Goal: Task Accomplishment & Management: Manage account settings

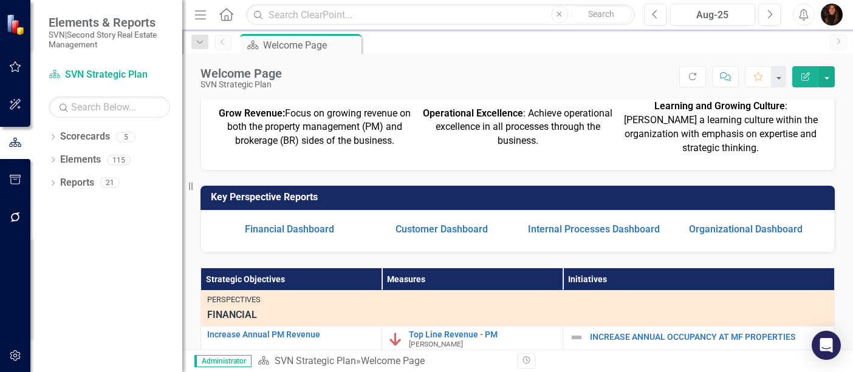
scroll to position [218, 0]
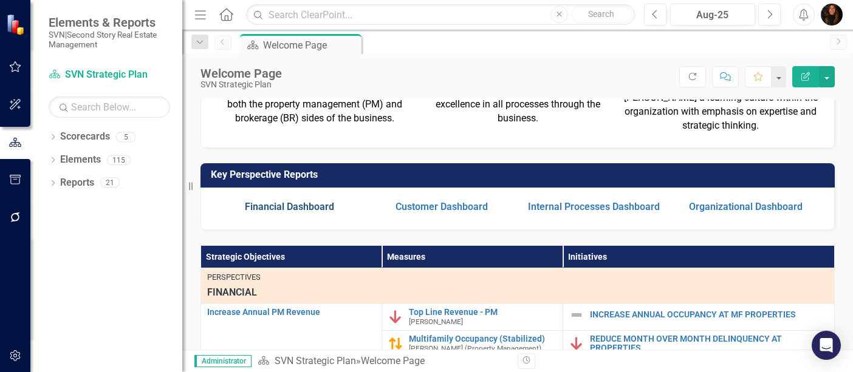
click at [289, 205] on link "Financial Dashboard" at bounding box center [289, 207] width 89 height 12
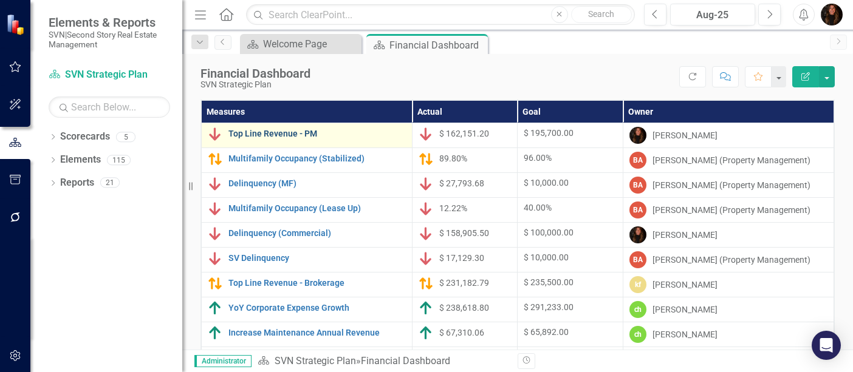
click at [280, 131] on link "Top Line Revenue - PM" at bounding box center [316, 133] width 177 height 9
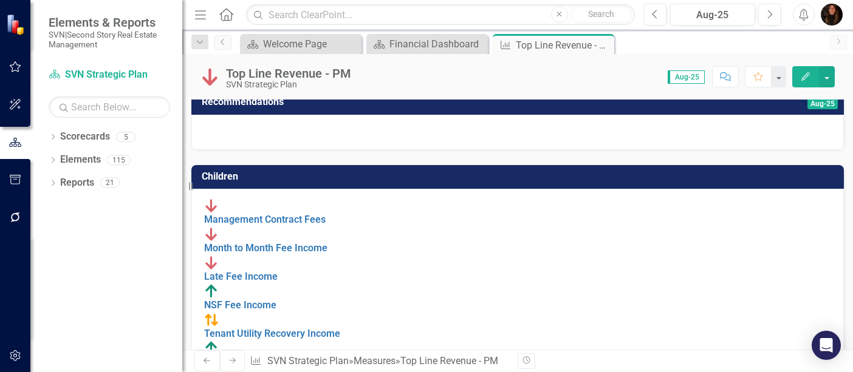
scroll to position [221, 0]
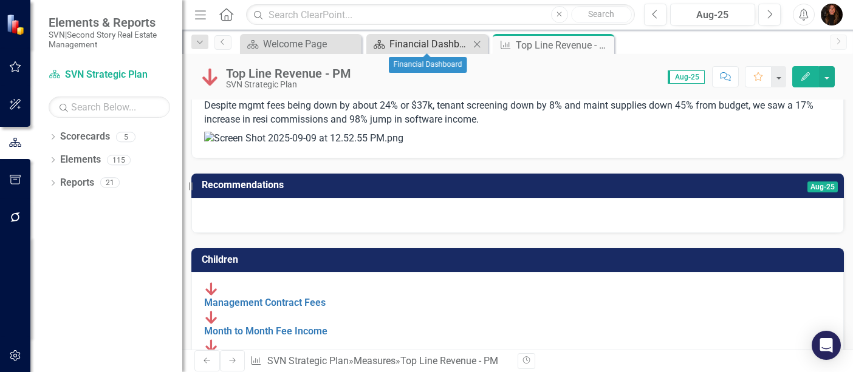
click at [433, 42] on div "Financial Dashboard" at bounding box center [429, 43] width 80 height 15
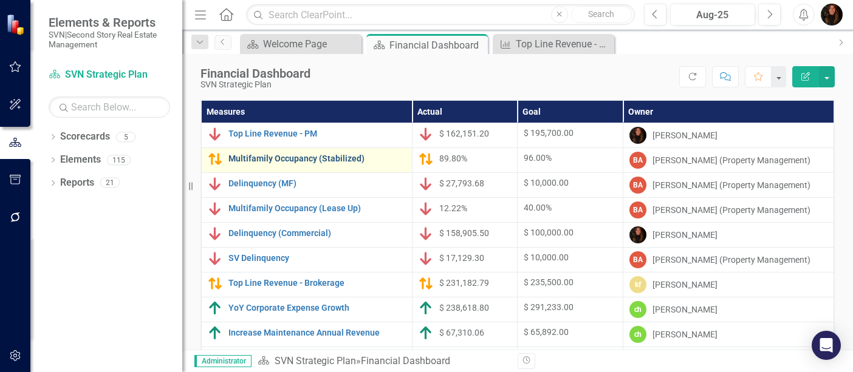
click at [278, 158] on link "Multifamily Occupancy (Stabilized)" at bounding box center [316, 158] width 177 height 9
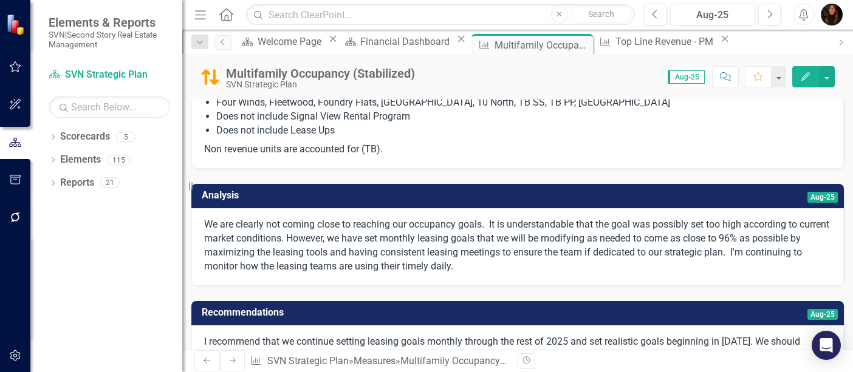
scroll to position [134, 0]
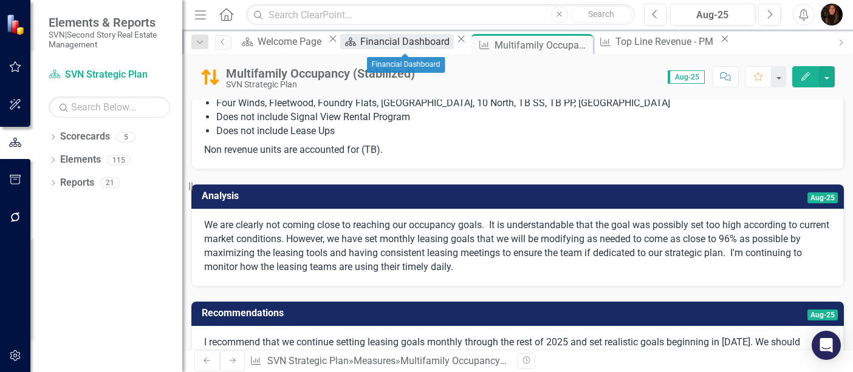
click at [393, 41] on div "Financial Dashboard" at bounding box center [406, 41] width 93 height 15
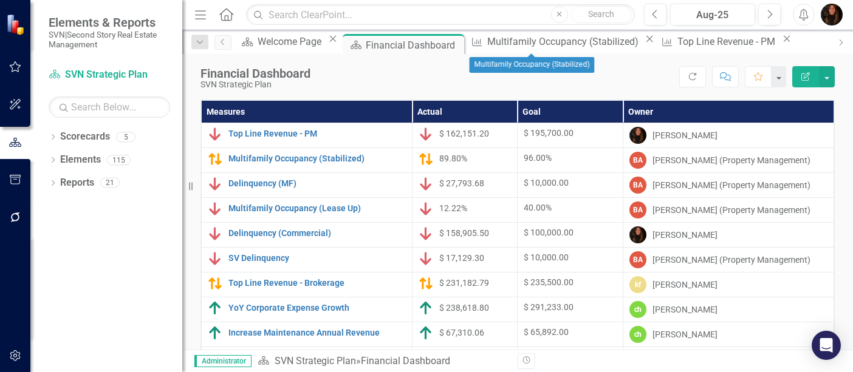
click at [647, 43] on icon at bounding box center [650, 39] width 7 height 7
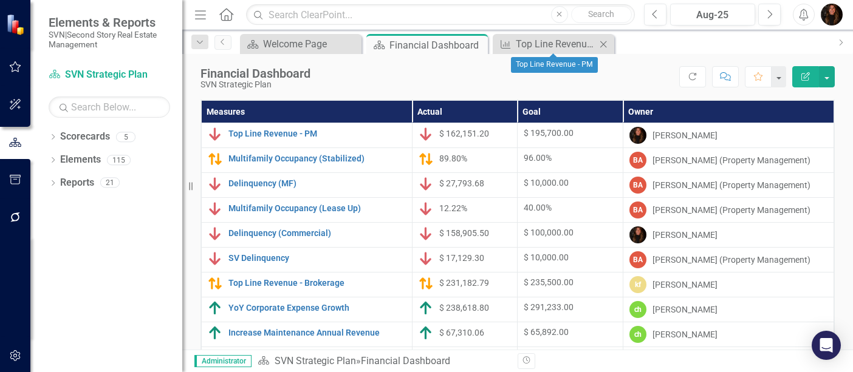
click at [602, 43] on icon "Close" at bounding box center [603, 44] width 12 height 10
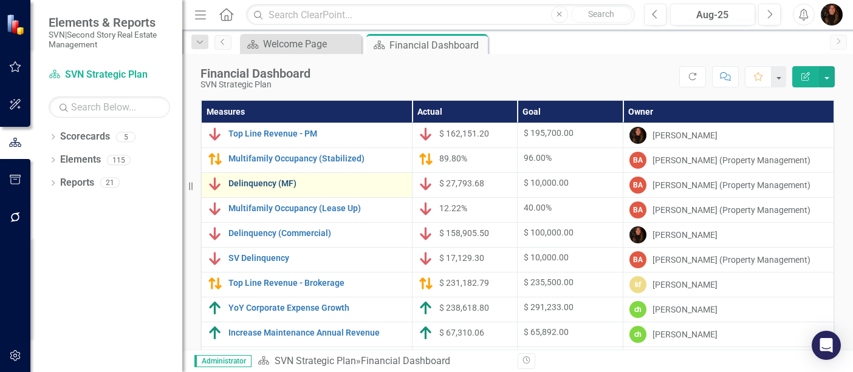
click at [280, 185] on link "Delinquency (MF)" at bounding box center [316, 183] width 177 height 9
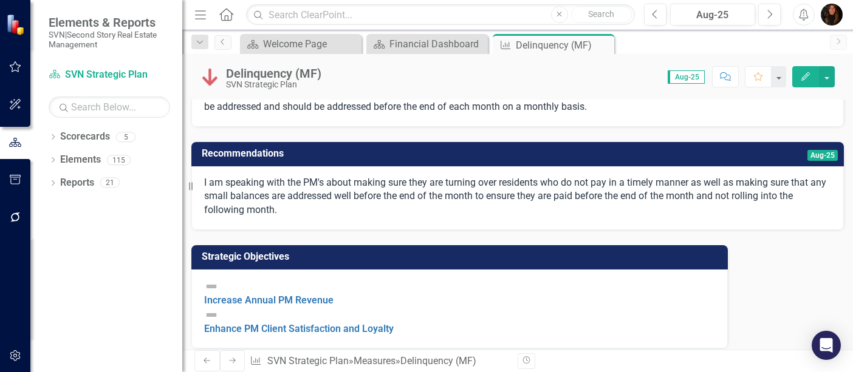
scroll to position [202, 0]
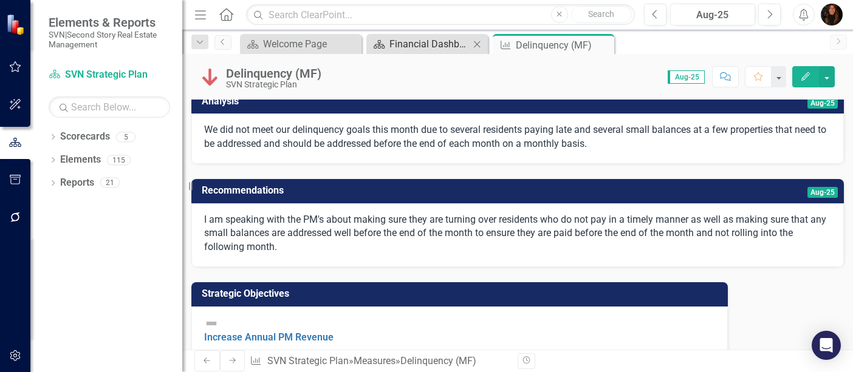
click at [393, 44] on div "Financial Dashboard" at bounding box center [429, 43] width 80 height 15
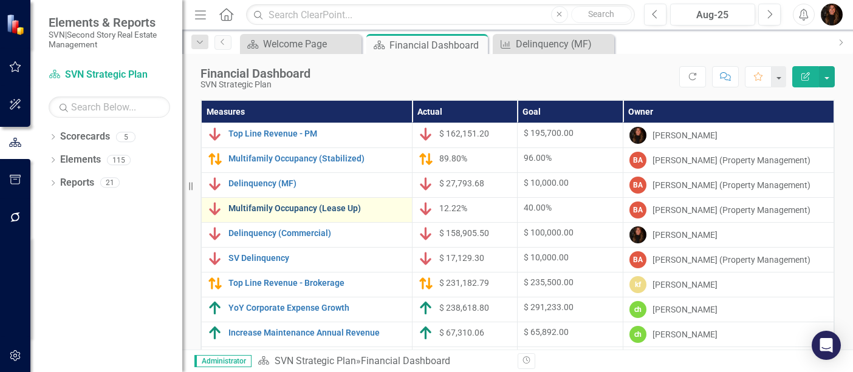
click at [286, 210] on link "Multifamily Occupancy (Lease Up)" at bounding box center [316, 208] width 177 height 9
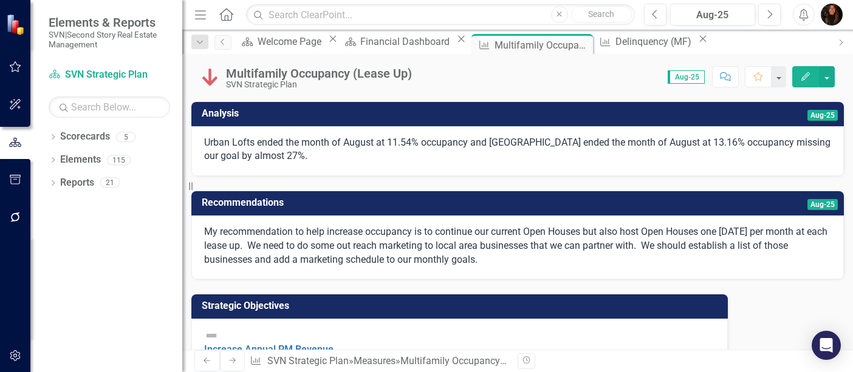
scroll to position [153, 0]
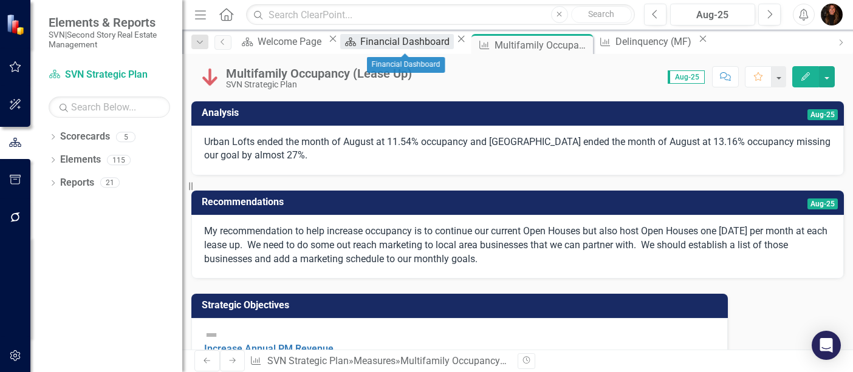
click at [396, 42] on div "Financial Dashboard" at bounding box center [406, 41] width 93 height 15
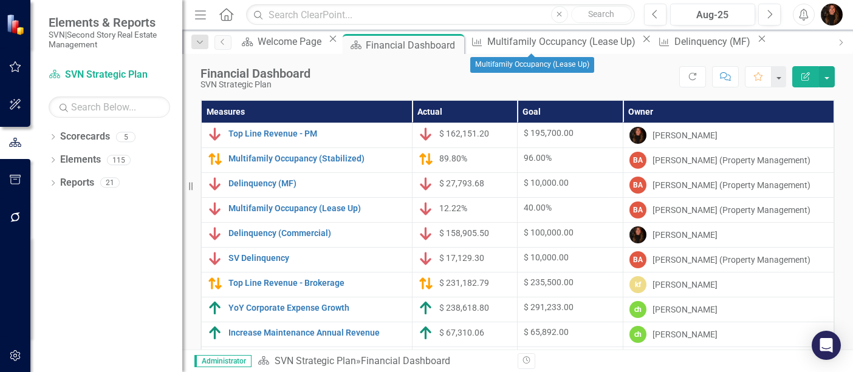
click at [640, 44] on icon "Close" at bounding box center [646, 39] width 12 height 10
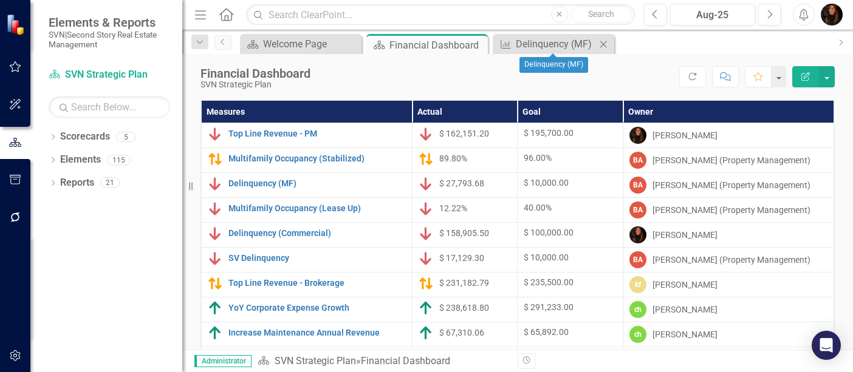
click at [600, 42] on icon "Close" at bounding box center [603, 44] width 12 height 10
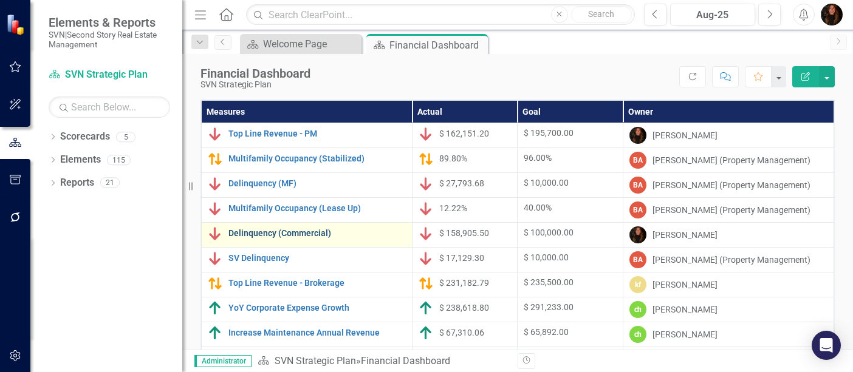
click at [248, 233] on link "Delinquency (Commercial)" at bounding box center [316, 233] width 177 height 9
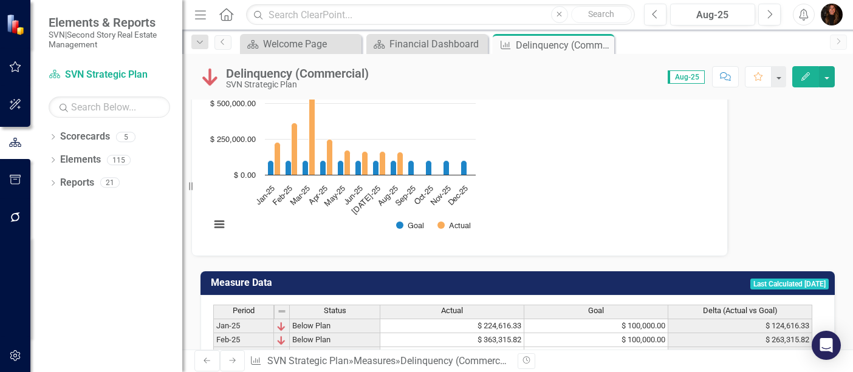
scroll to position [1328, 0]
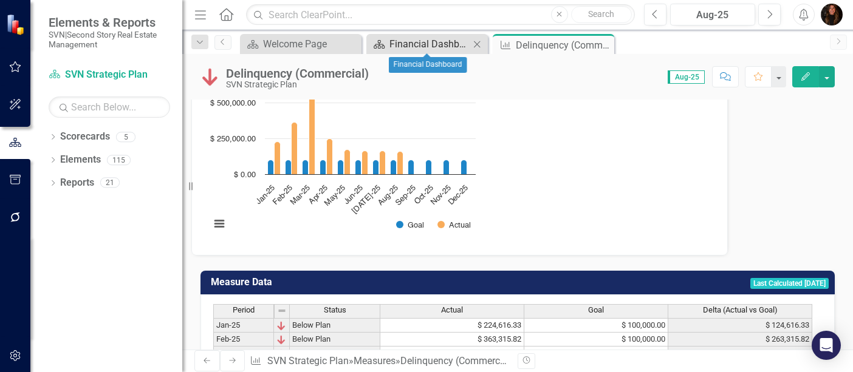
click at [410, 42] on div "Financial Dashboard" at bounding box center [429, 43] width 80 height 15
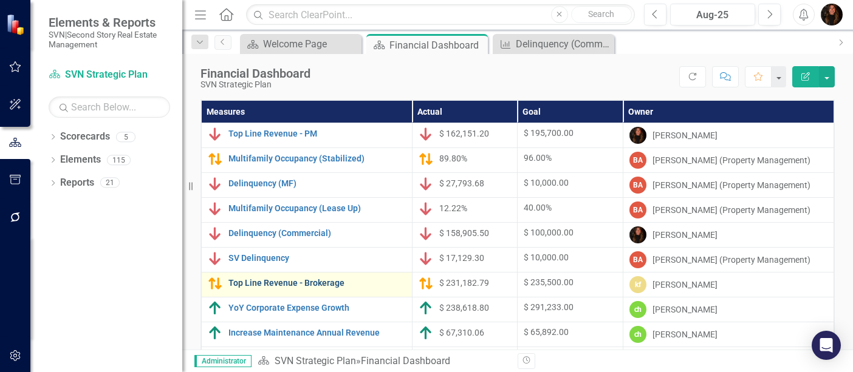
click at [287, 281] on link "Top Line Revenue - Brokerage" at bounding box center [316, 283] width 177 height 9
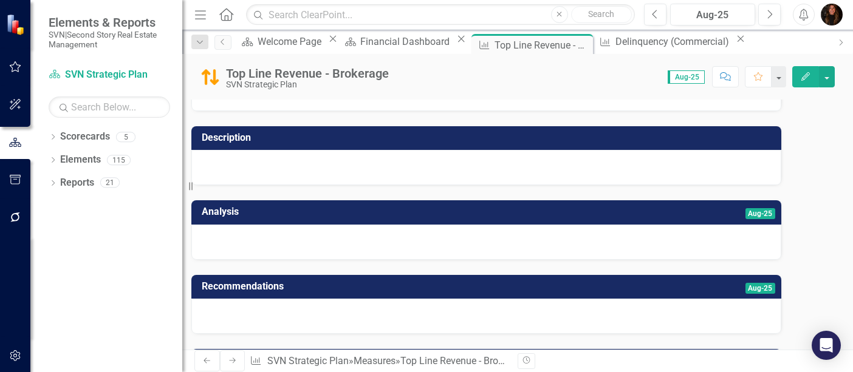
scroll to position [64, 0]
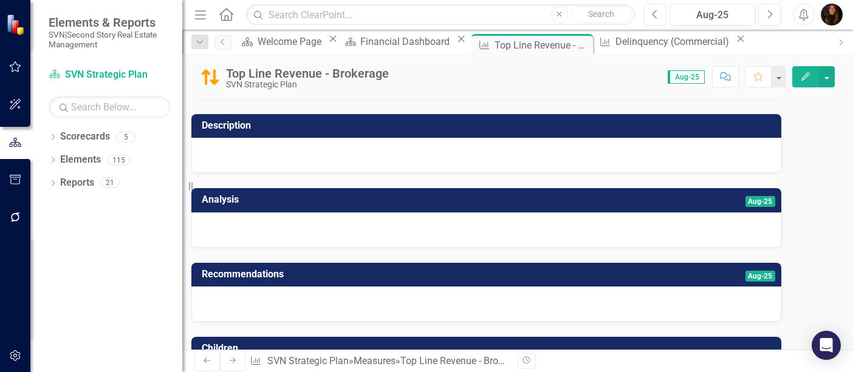
click at [659, 10] on button "Previous" at bounding box center [655, 15] width 22 height 22
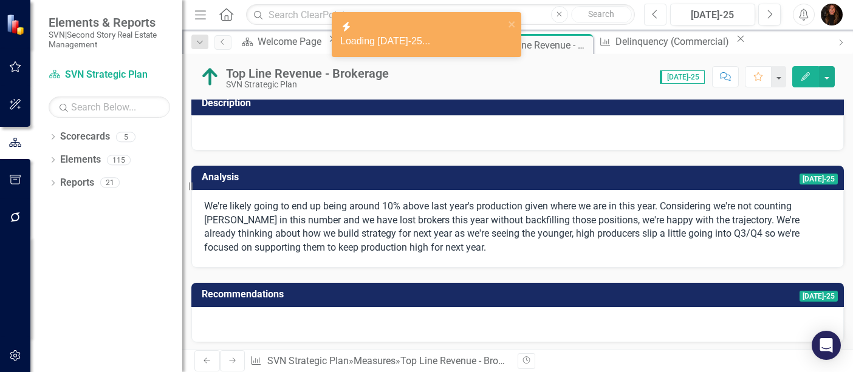
scroll to position [87, 0]
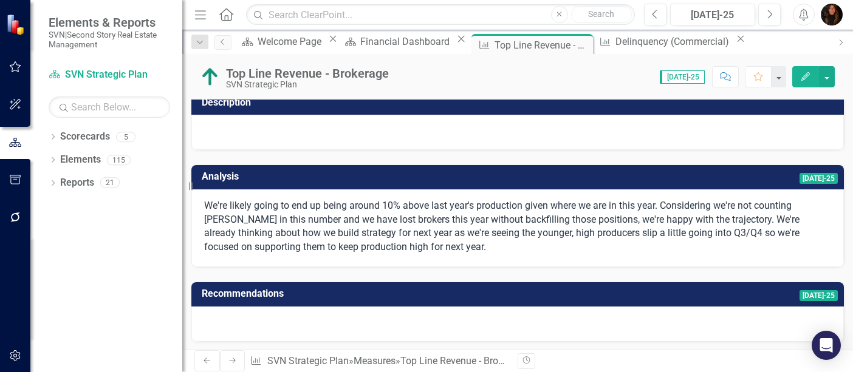
drag, startPoint x: 447, startPoint y: 302, endPoint x: 298, endPoint y: 272, distance: 151.9
click at [298, 255] on p "We're likely going to end up being around 10% above last year's production give…" at bounding box center [517, 226] width 627 height 55
click at [351, 255] on p "We're likely going to end up being around 10% above last year's production give…" at bounding box center [517, 226] width 627 height 55
drag, startPoint x: 449, startPoint y: 301, endPoint x: 332, endPoint y: 293, distance: 117.6
click at [332, 255] on p "We're likely going to end up being around 10% above last year's production give…" at bounding box center [517, 226] width 627 height 55
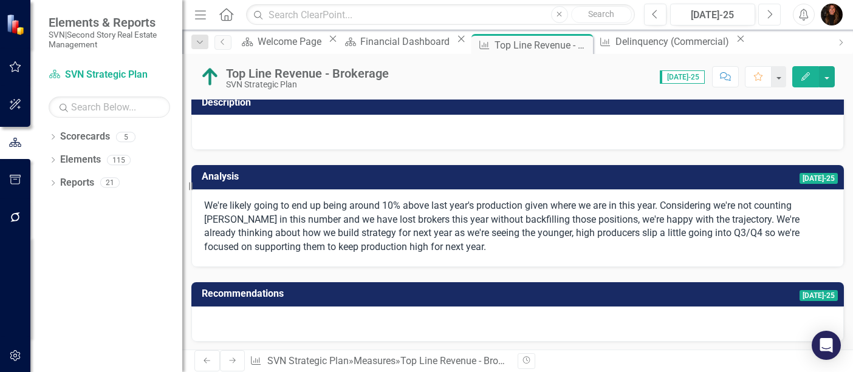
click at [770, 18] on icon "Next" at bounding box center [769, 14] width 7 height 11
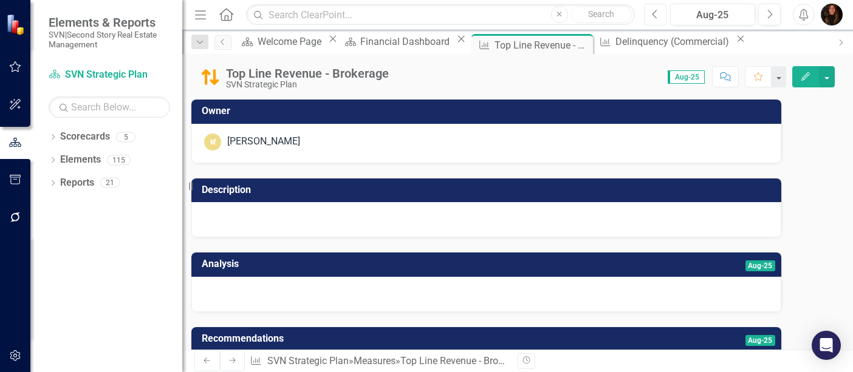
click at [657, 16] on icon "Previous" at bounding box center [655, 14] width 7 height 11
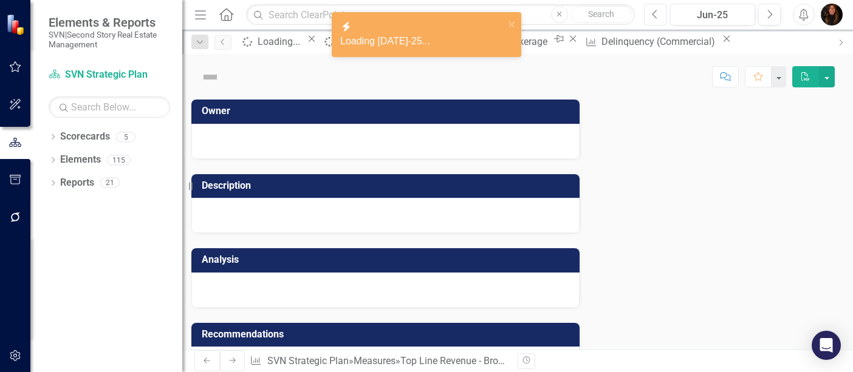
click at [657, 16] on icon "Previous" at bounding box center [655, 14] width 7 height 11
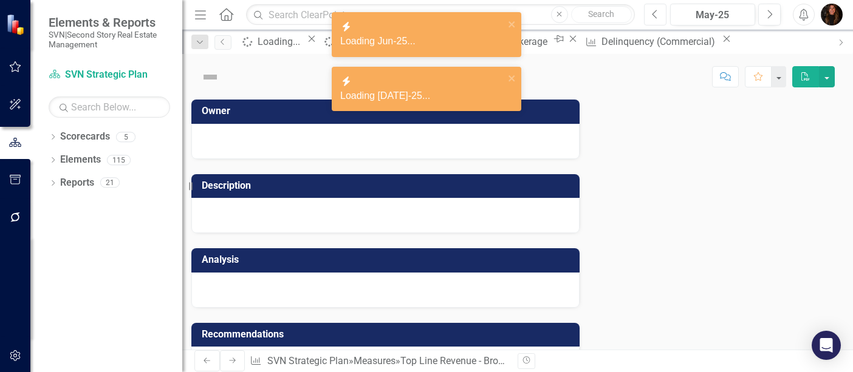
click at [657, 16] on icon "Previous" at bounding box center [655, 14] width 7 height 11
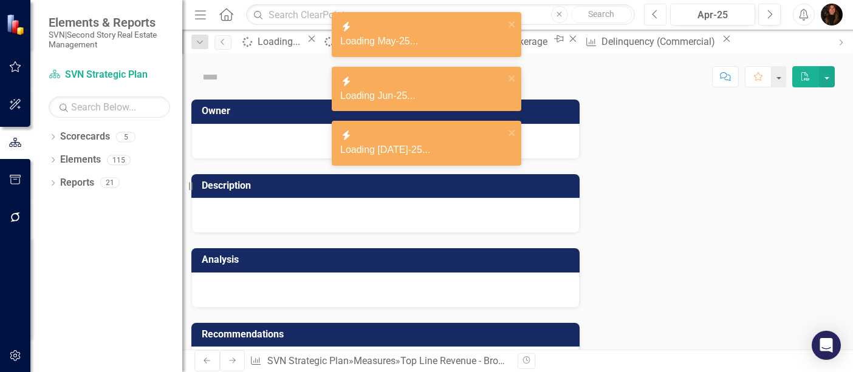
click at [657, 16] on icon "Previous" at bounding box center [655, 14] width 7 height 11
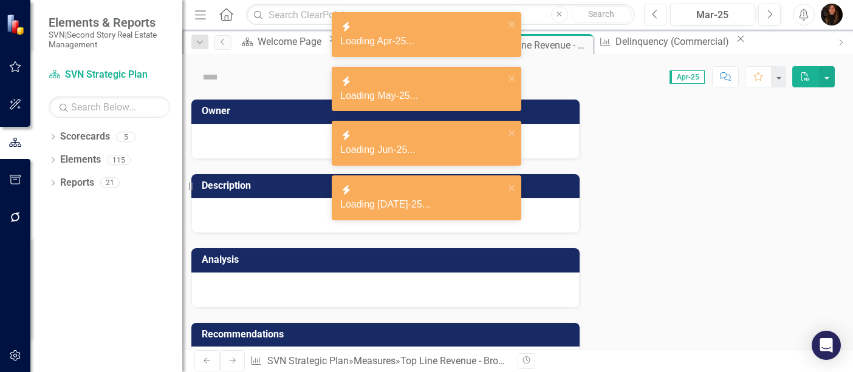
click at [657, 16] on icon "Previous" at bounding box center [655, 14] width 7 height 11
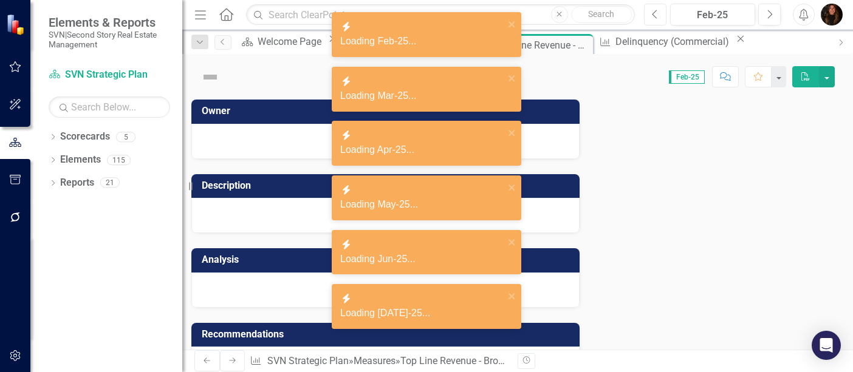
click at [657, 16] on icon "Previous" at bounding box center [655, 14] width 7 height 11
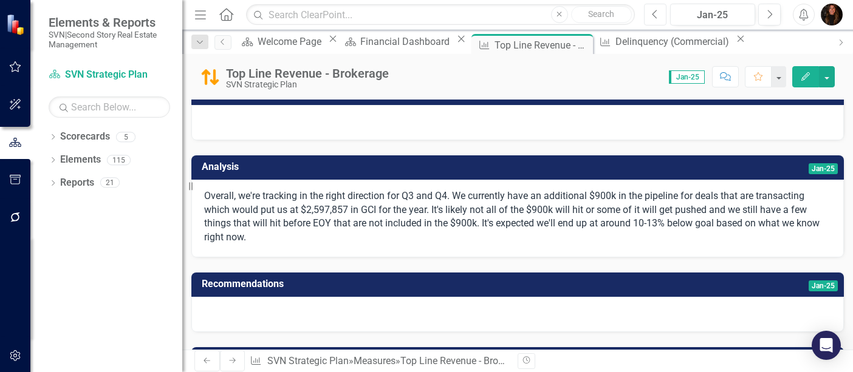
scroll to position [97, 0]
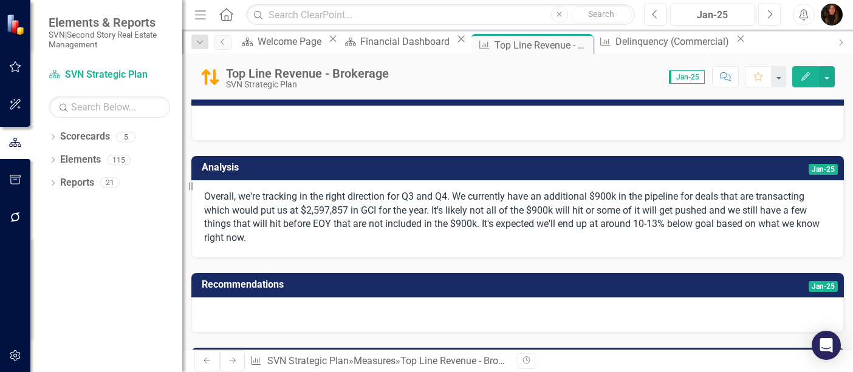
drag, startPoint x: 214, startPoint y: 196, endPoint x: 273, endPoint y: 208, distance: 60.3
click at [272, 208] on p "Overall, we're tracking in the right direction for Q3 and Q4. We currently have…" at bounding box center [517, 217] width 627 height 55
click at [348, 168] on h3 "Analysis" at bounding box center [380, 167] width 357 height 11
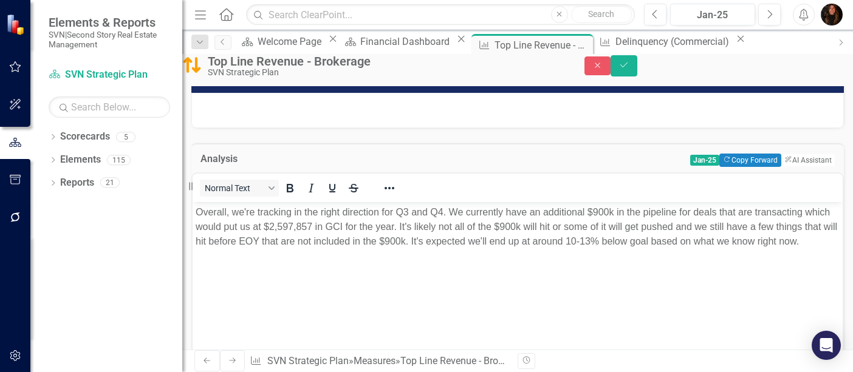
scroll to position [0, 0]
click at [630, 69] on icon "Save" at bounding box center [624, 65] width 11 height 9
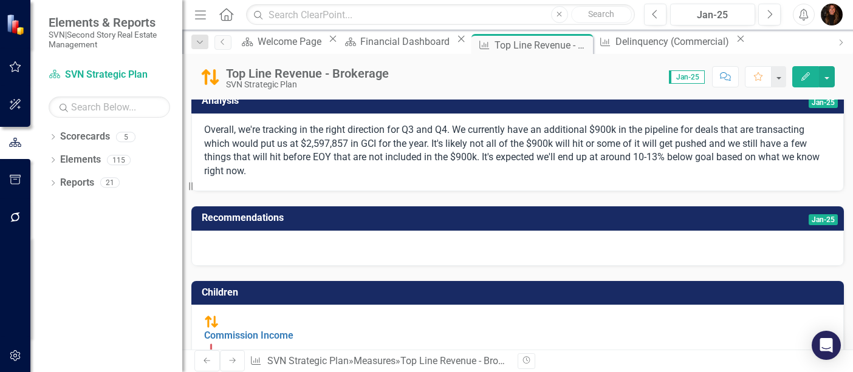
scroll to position [149, 0]
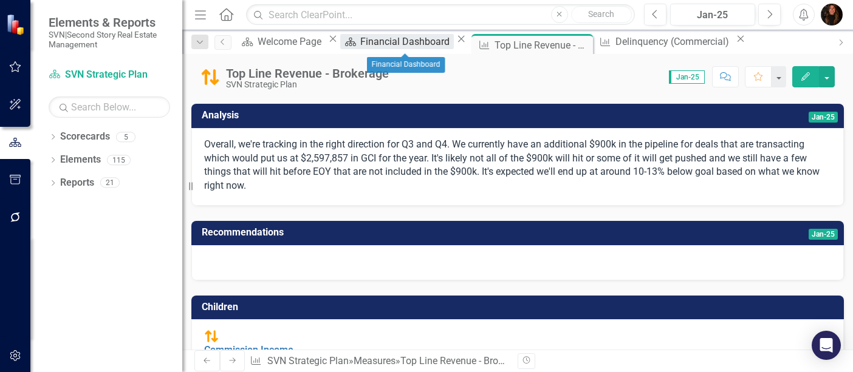
click at [415, 46] on div "Financial Dashboard" at bounding box center [406, 41] width 93 height 15
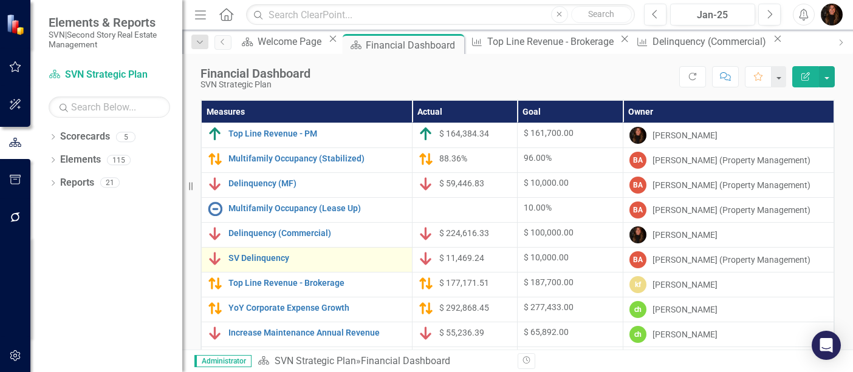
scroll to position [50, 0]
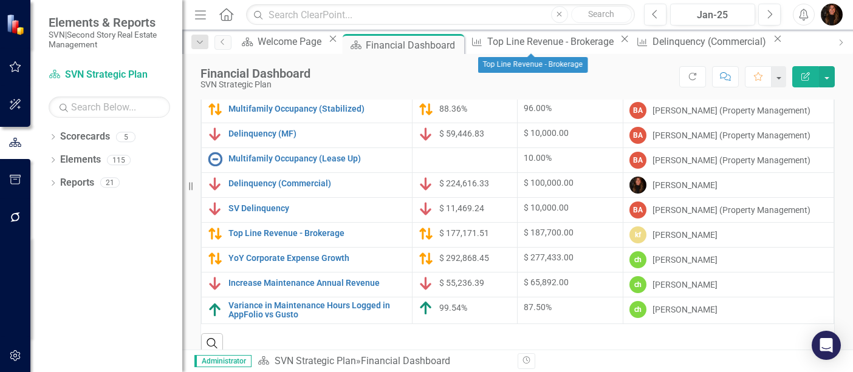
click at [622, 43] on icon at bounding box center [625, 39] width 7 height 7
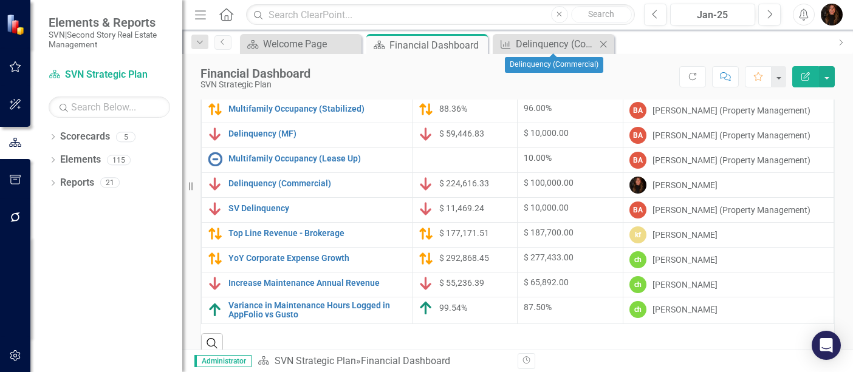
click at [605, 43] on icon "Close" at bounding box center [603, 44] width 12 height 10
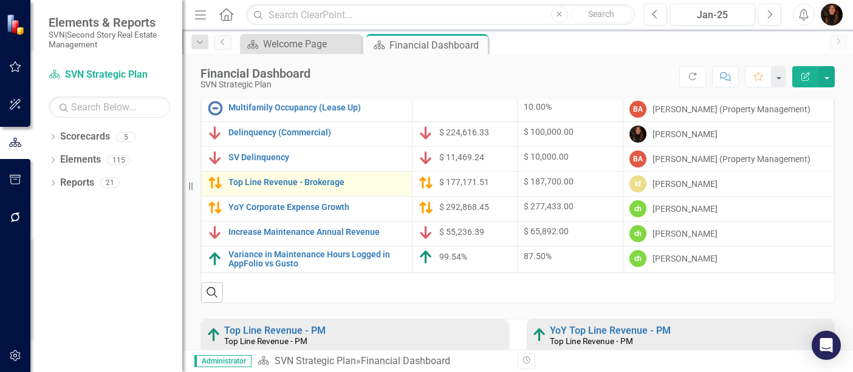
scroll to position [101, 0]
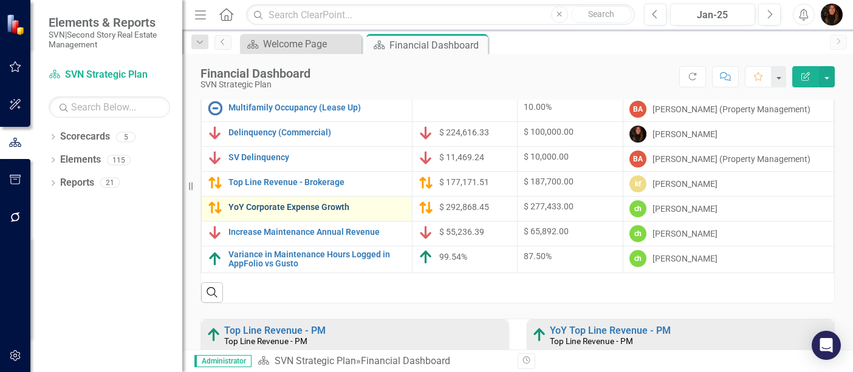
click at [312, 210] on link "YoY Corporate Expense Growth" at bounding box center [316, 207] width 177 height 9
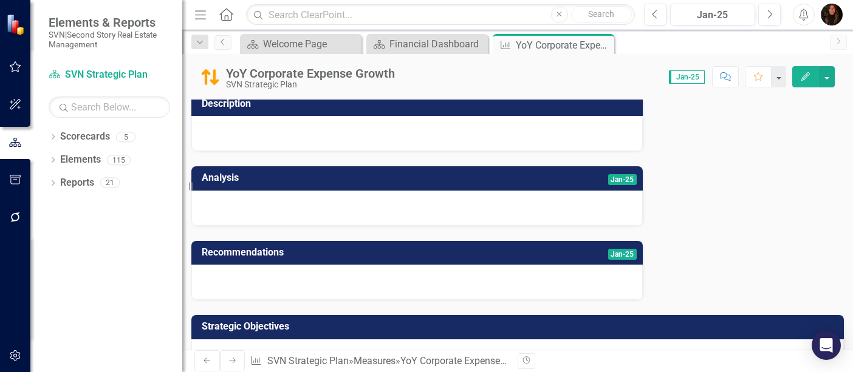
scroll to position [84, 0]
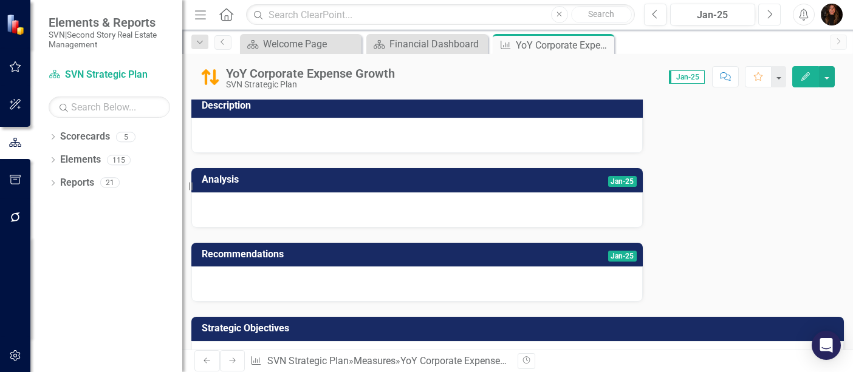
click at [768, 18] on icon "Next" at bounding box center [769, 14] width 7 height 11
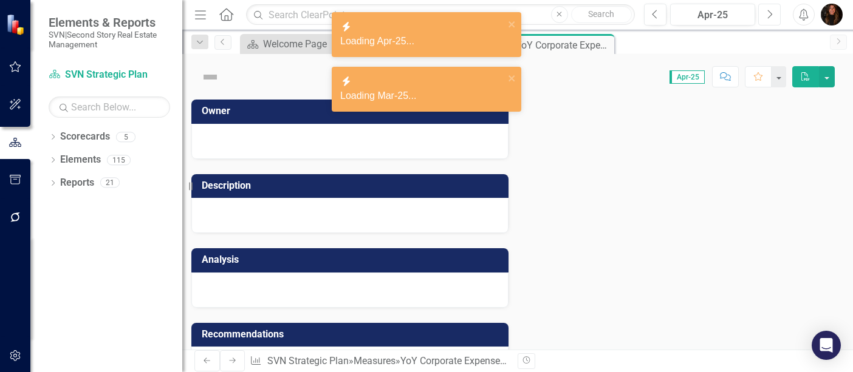
click at [768, 18] on icon "Next" at bounding box center [769, 14] width 7 height 11
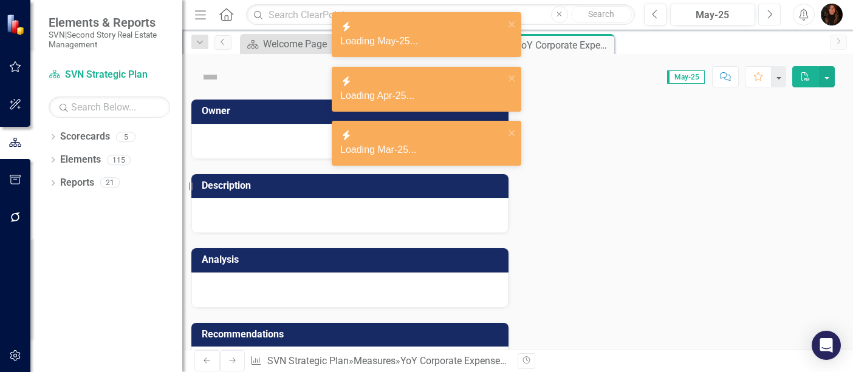
click at [768, 18] on icon "Next" at bounding box center [769, 14] width 7 height 11
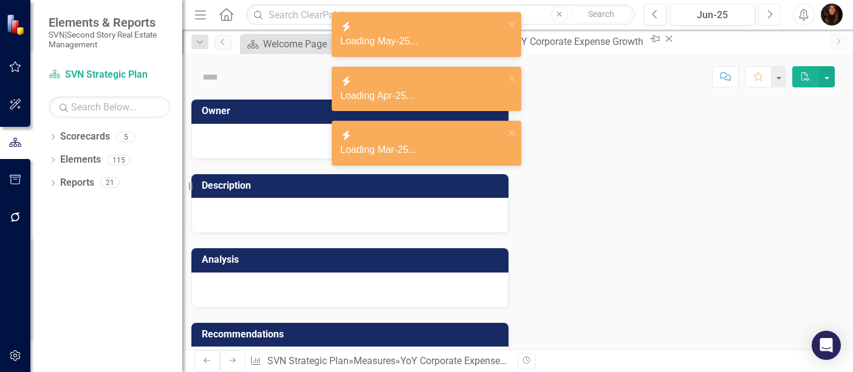
click at [768, 18] on icon "Next" at bounding box center [769, 14] width 7 height 11
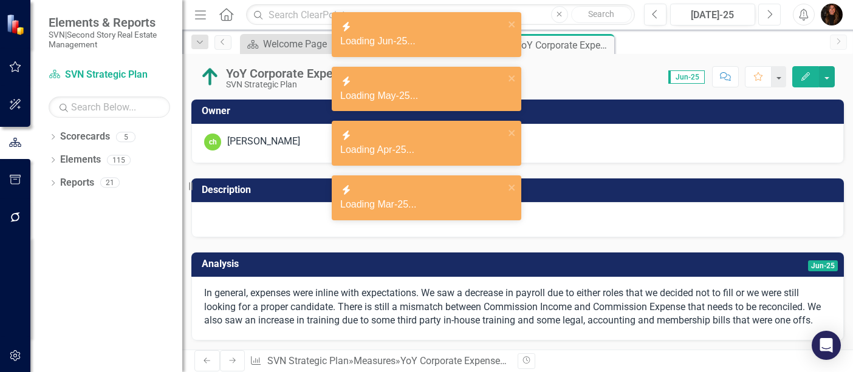
click at [768, 18] on icon "Next" at bounding box center [769, 14] width 7 height 11
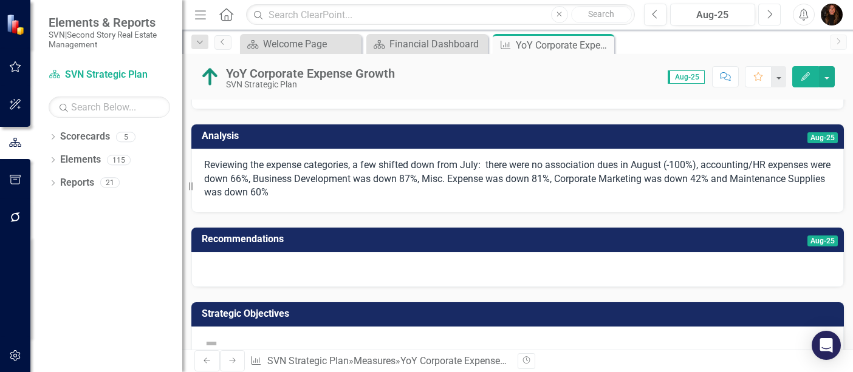
scroll to position [126, 0]
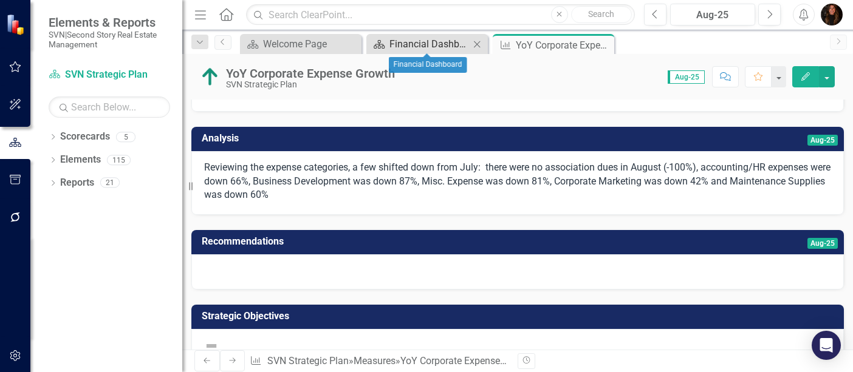
click at [425, 46] on div "Financial Dashboard" at bounding box center [429, 43] width 80 height 15
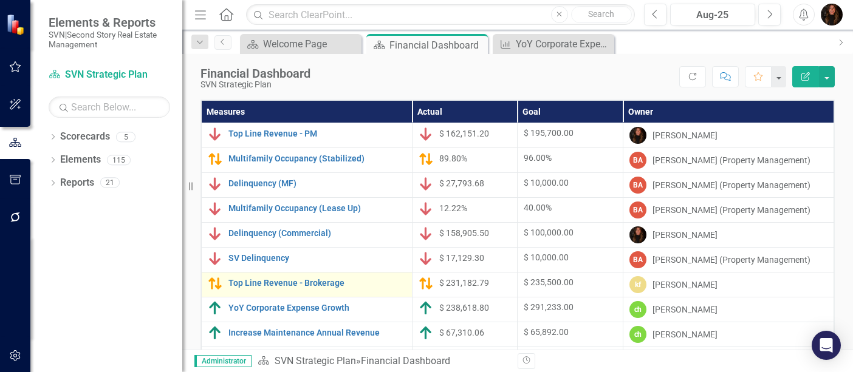
scroll to position [35, 0]
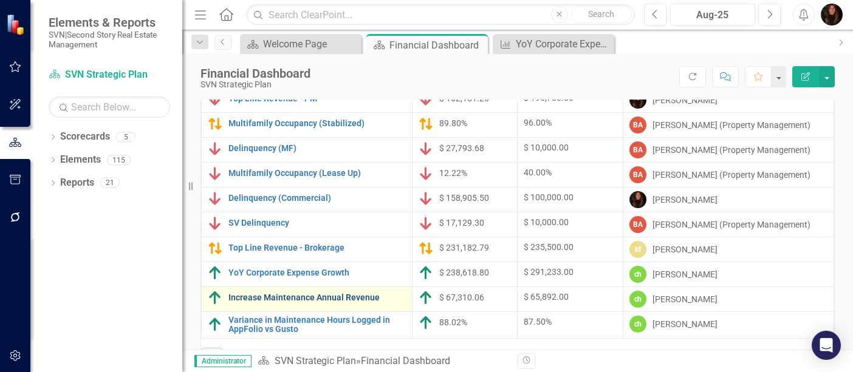
click at [280, 296] on link "Increase Maintenance Annual Revenue" at bounding box center [316, 297] width 177 height 9
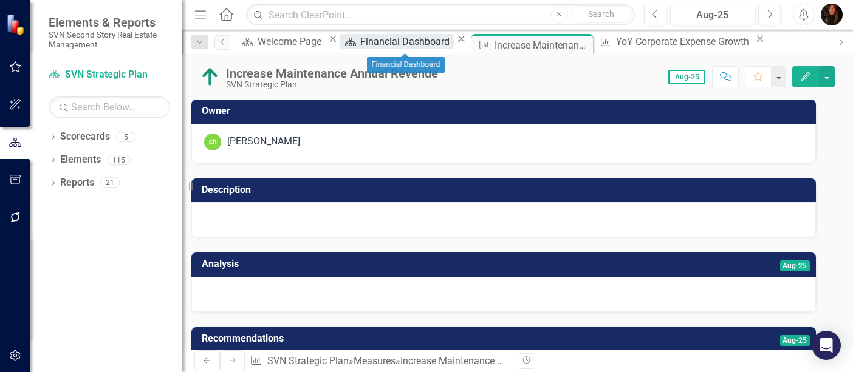
click at [415, 42] on div "Financial Dashboard" at bounding box center [406, 41] width 93 height 15
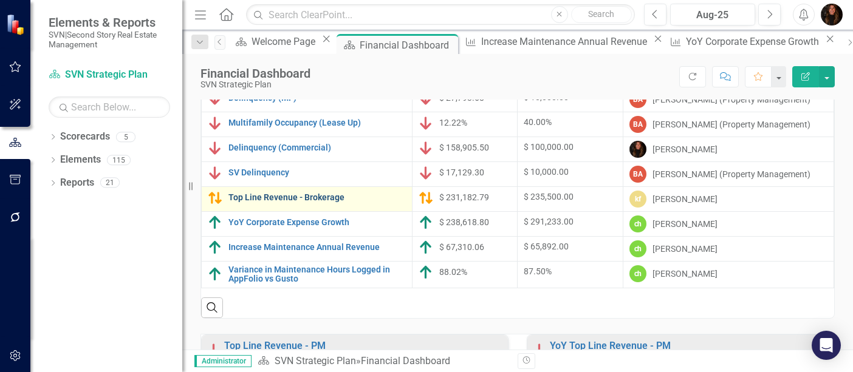
scroll to position [86, 0]
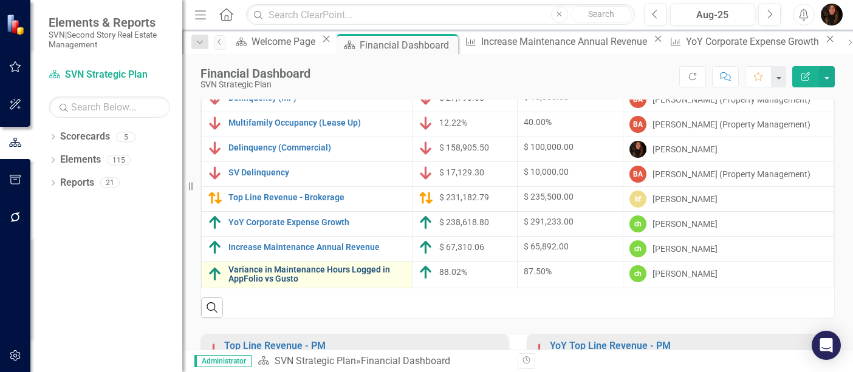
click at [292, 274] on link "Variance in Maintenance Hours Logged in AppFolio vs Gusto" at bounding box center [316, 275] width 177 height 19
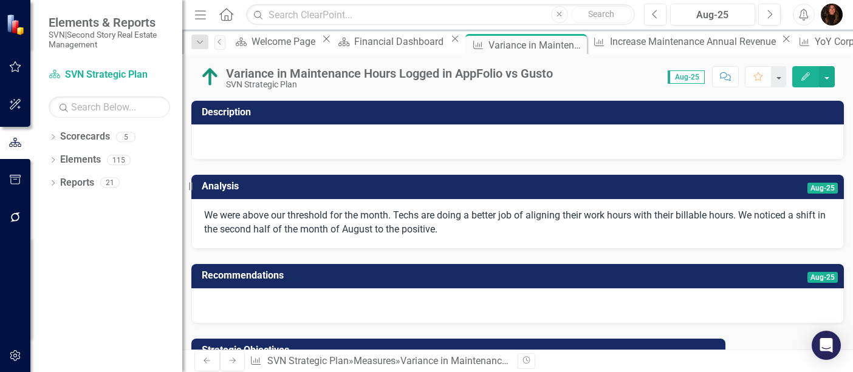
scroll to position [77, 0]
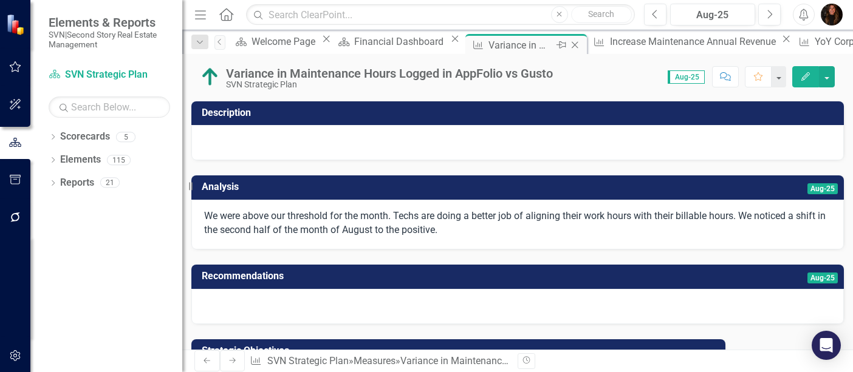
click at [569, 46] on icon "Close" at bounding box center [575, 45] width 12 height 10
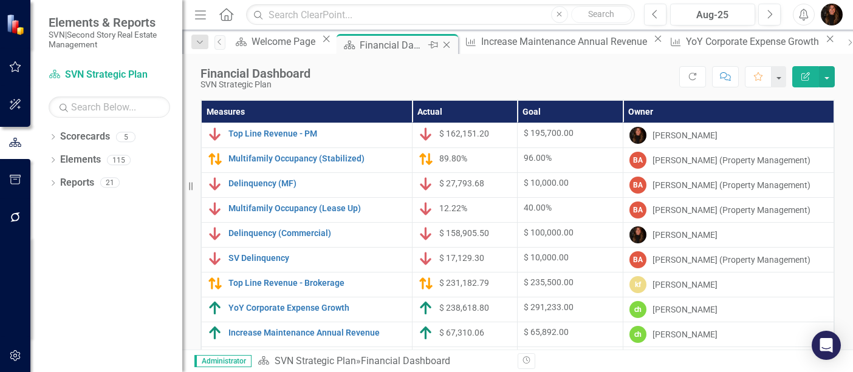
click at [450, 45] on icon at bounding box center [447, 45] width 7 height 7
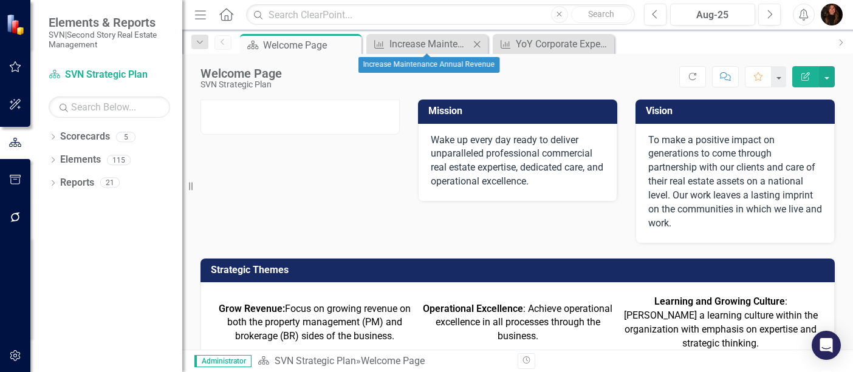
click at [473, 43] on icon "Close" at bounding box center [477, 44] width 12 height 10
click at [483, 41] on icon "Close" at bounding box center [477, 44] width 12 height 10
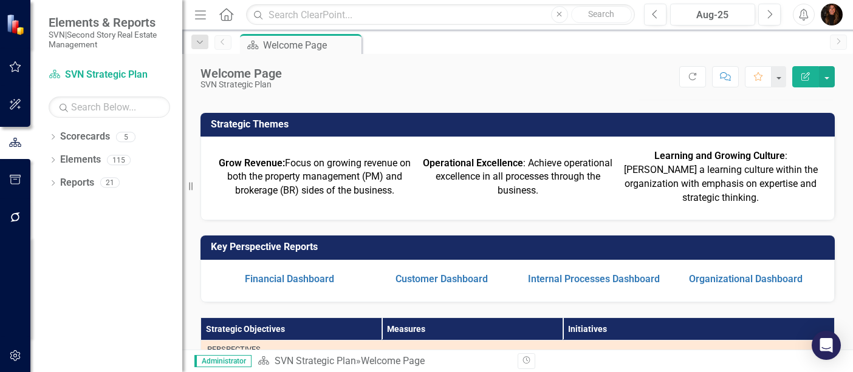
scroll to position [148, 0]
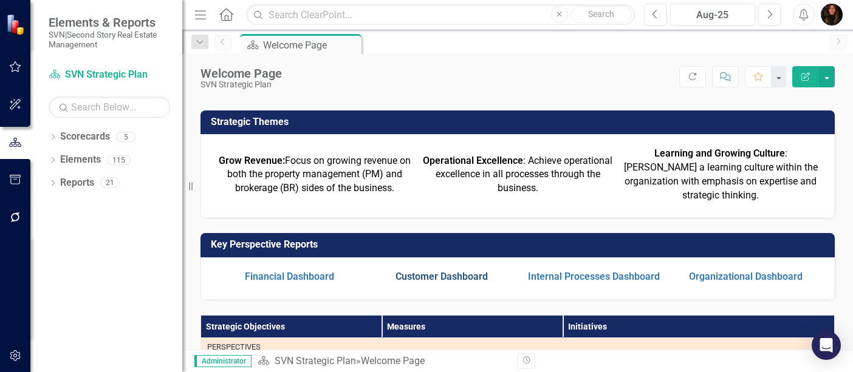
click at [447, 275] on link "Customer Dashboard" at bounding box center [442, 277] width 92 height 12
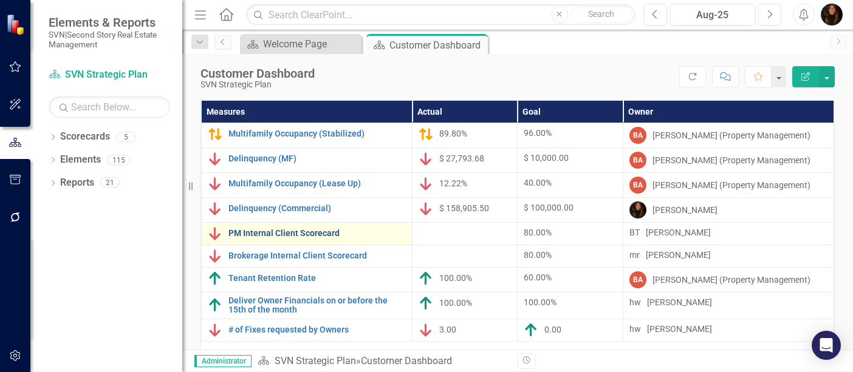
click at [266, 237] on link "PM Internal Client Scorecard" at bounding box center [316, 233] width 177 height 9
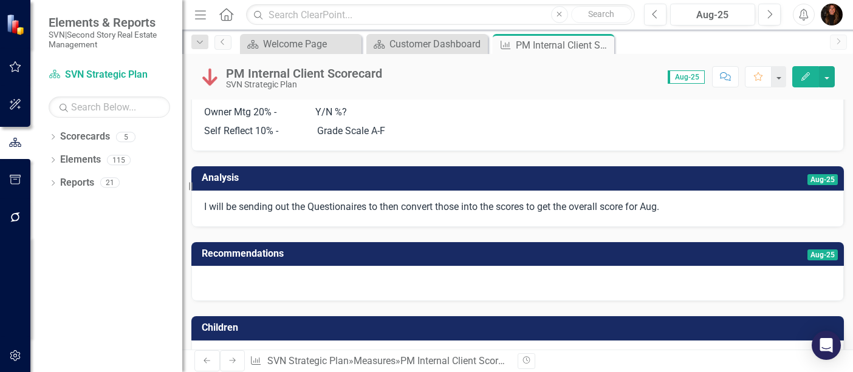
scroll to position [177, 0]
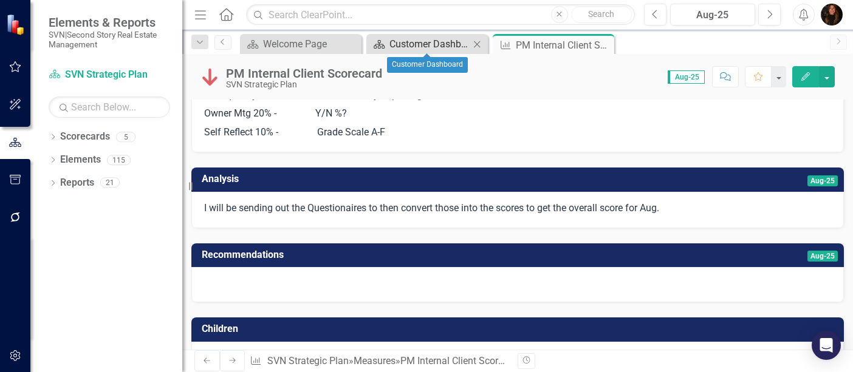
click at [434, 44] on div "Customer Dashboard" at bounding box center [429, 43] width 80 height 15
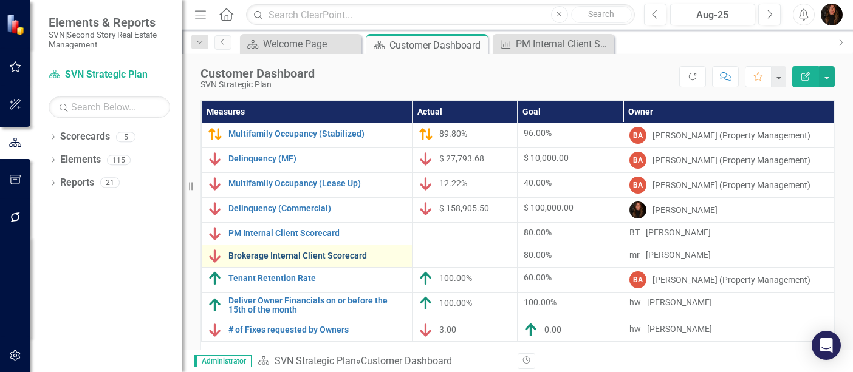
click at [312, 261] on link "Brokerage Internal Client Scorecard" at bounding box center [316, 256] width 177 height 9
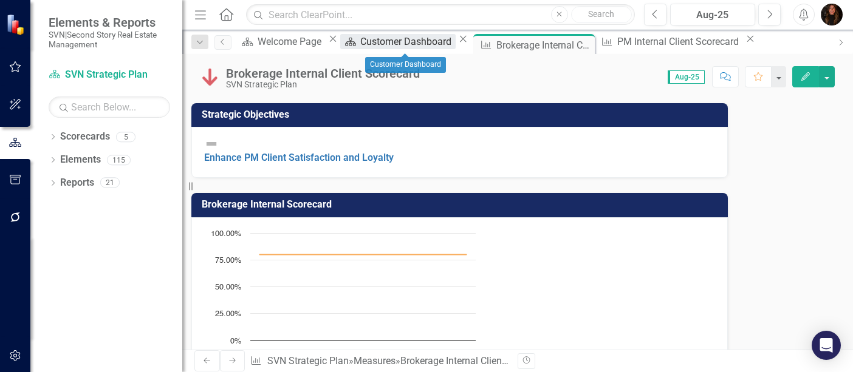
click at [408, 42] on div "Customer Dashboard" at bounding box center [407, 41] width 95 height 15
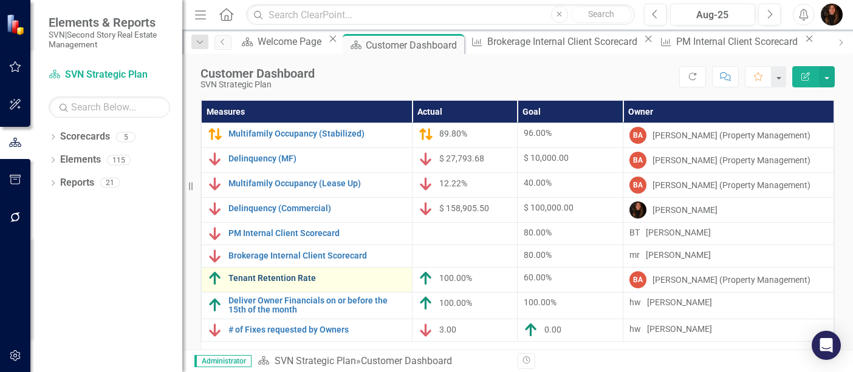
click at [305, 283] on link "Tenant Retention Rate" at bounding box center [316, 278] width 177 height 9
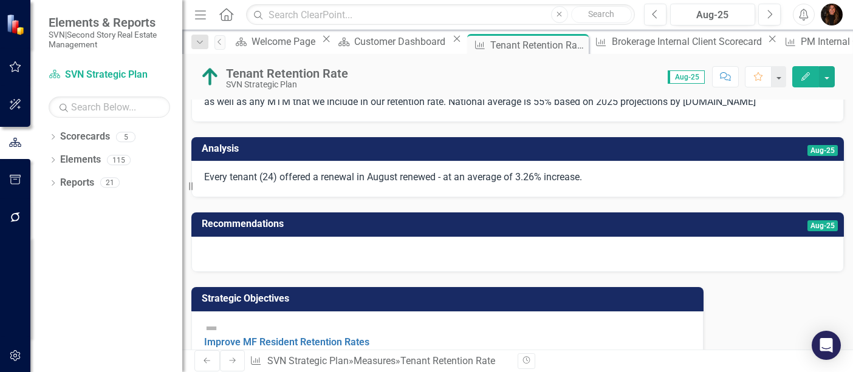
scroll to position [125, 0]
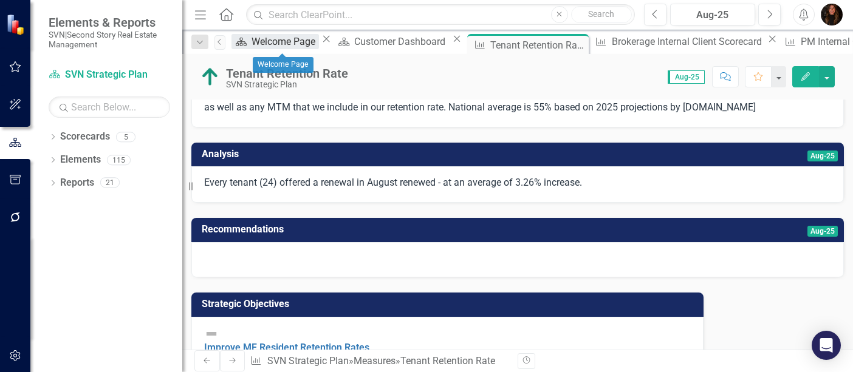
click at [287, 44] on div "Welcome Page" at bounding box center [285, 41] width 67 height 15
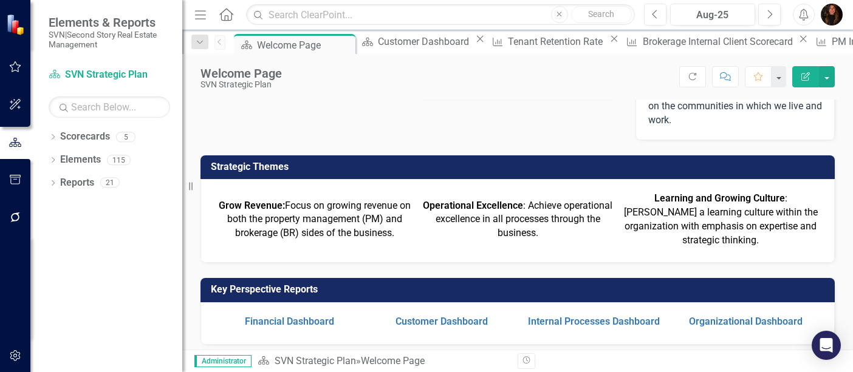
scroll to position [124, 0]
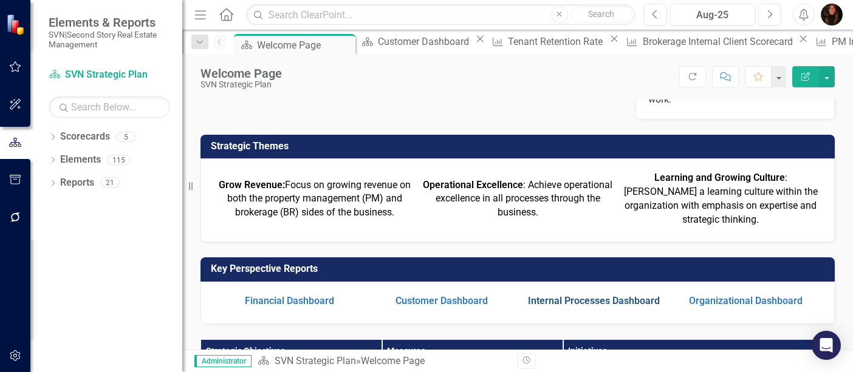
click at [603, 303] on link "Internal Processes Dashboard" at bounding box center [594, 301] width 132 height 12
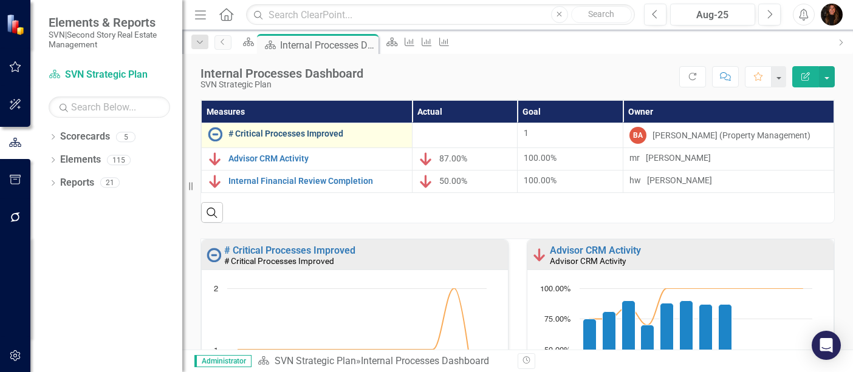
click at [289, 135] on link "# Critical Processes Improved" at bounding box center [316, 133] width 177 height 9
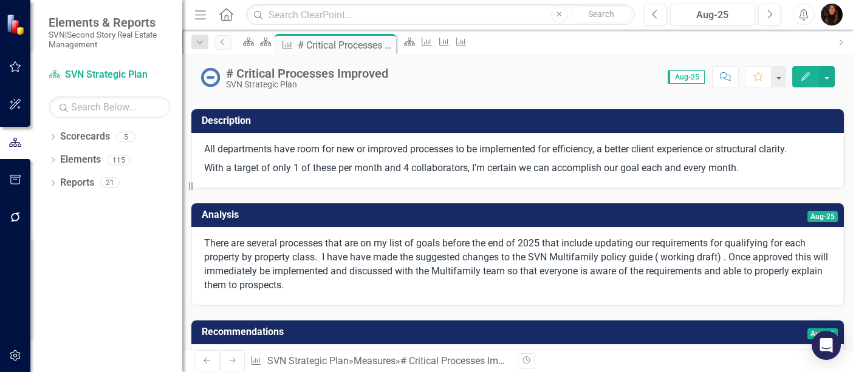
scroll to position [69, 0]
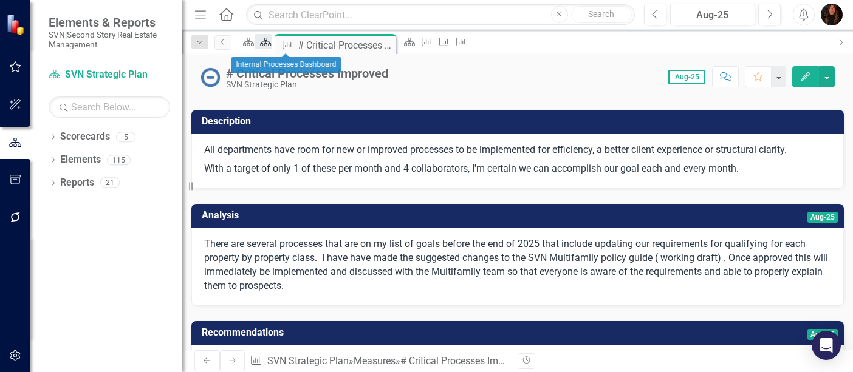
click at [272, 46] on icon at bounding box center [266, 42] width 11 height 9
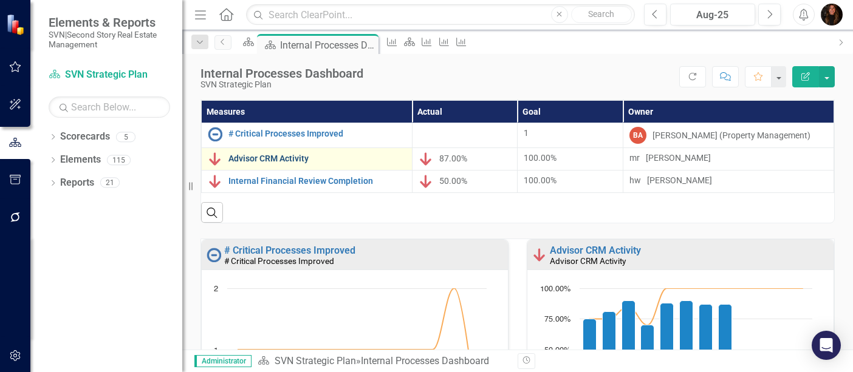
click at [285, 162] on link "Advisor CRM Activity" at bounding box center [316, 158] width 177 height 9
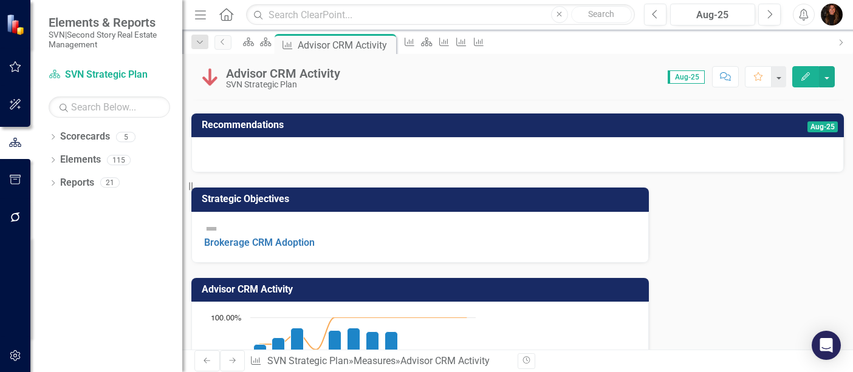
scroll to position [487, 0]
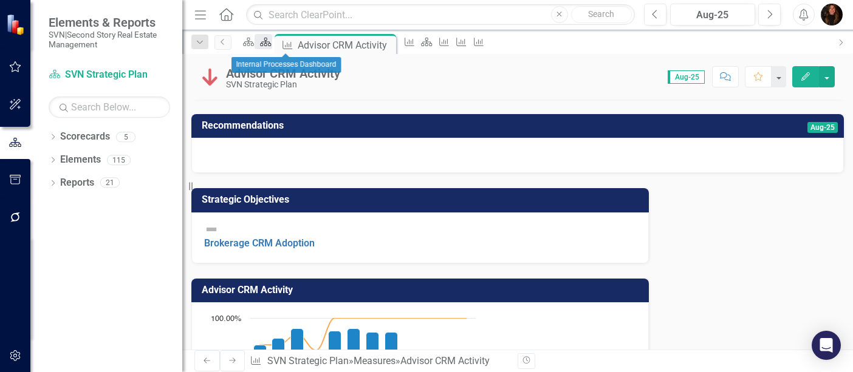
click at [272, 47] on icon "Scorecard" at bounding box center [265, 42] width 12 height 10
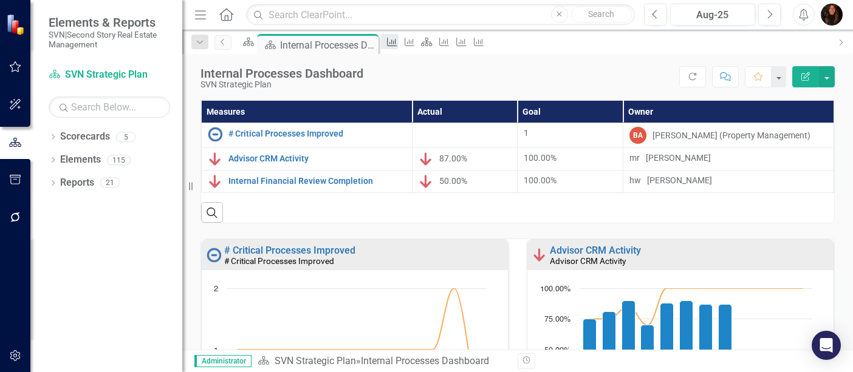
click at [398, 41] on icon "Measure" at bounding box center [392, 42] width 12 height 10
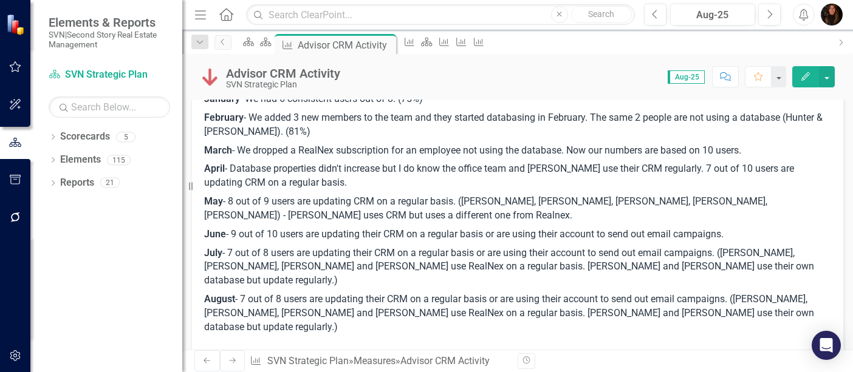
scroll to position [97, 0]
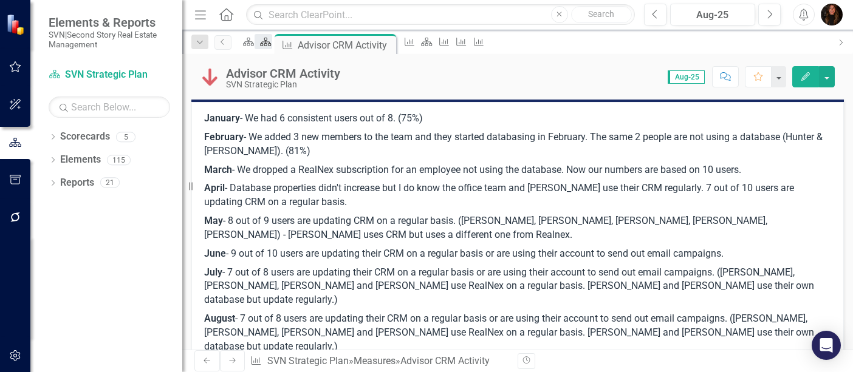
click at [272, 49] on div "Scorecard" at bounding box center [263, 41] width 17 height 15
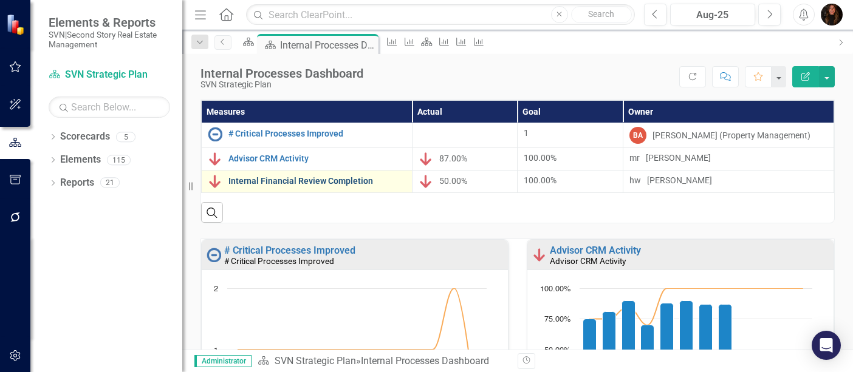
click at [269, 184] on link "Internal Financial Review Completion" at bounding box center [316, 181] width 177 height 9
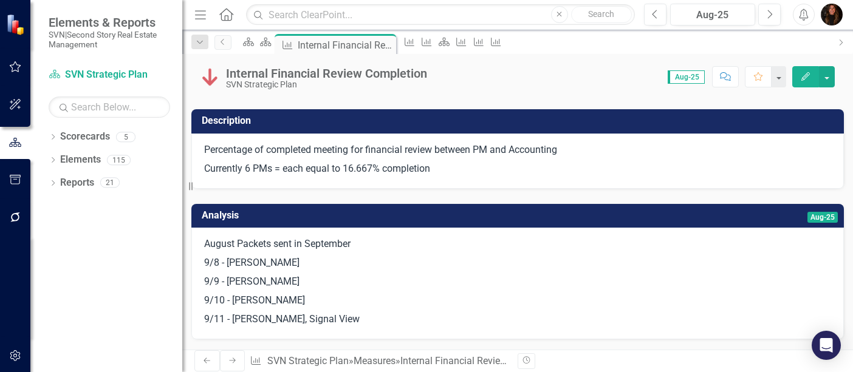
scroll to position [191, 0]
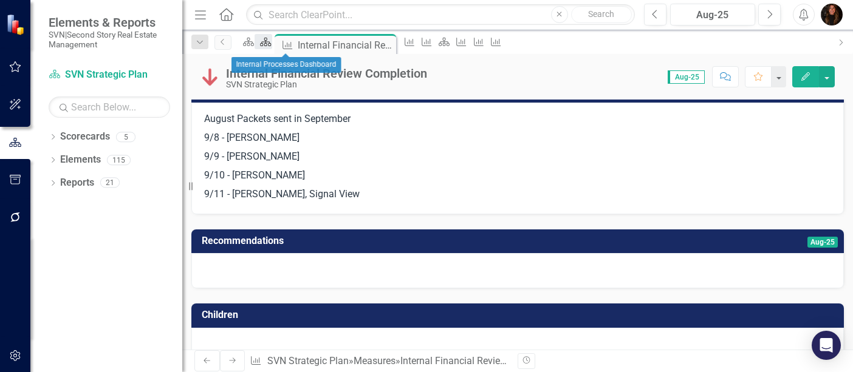
click at [272, 43] on icon "Scorecard" at bounding box center [265, 42] width 12 height 10
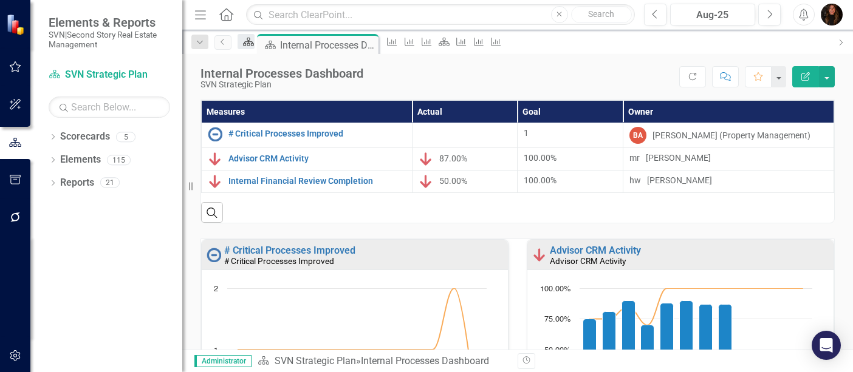
click at [254, 42] on icon at bounding box center [248, 42] width 11 height 9
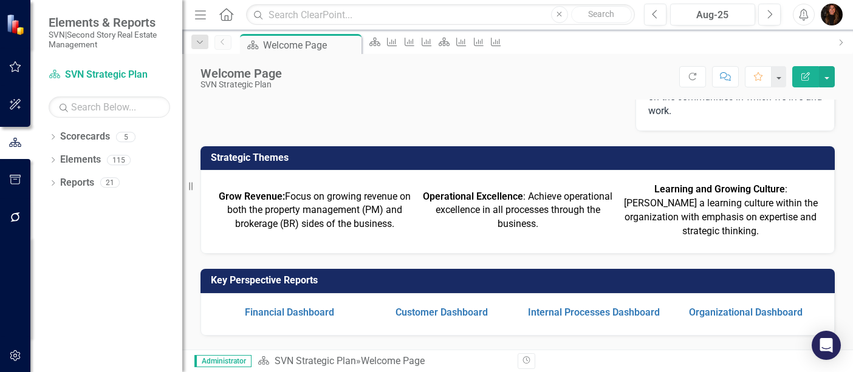
scroll to position [122, 0]
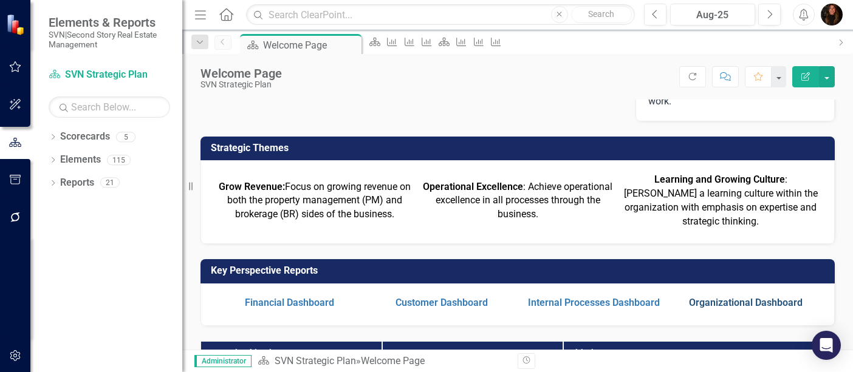
click at [714, 306] on link "Organizational Dashboard" at bounding box center [746, 303] width 114 height 12
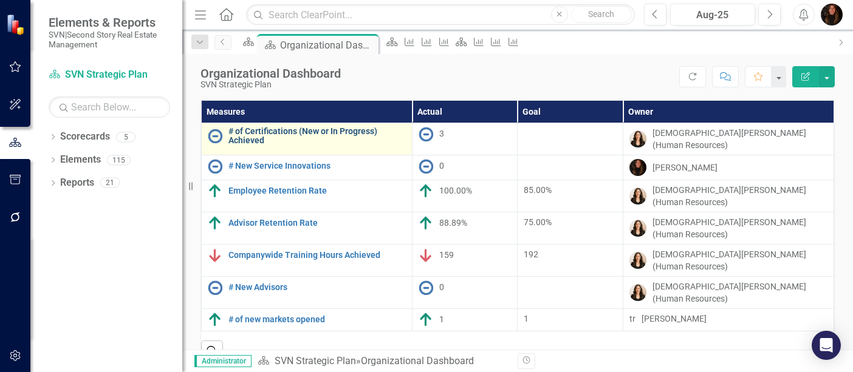
click at [276, 133] on link "# of Certifications (New or In Progress) Achieved" at bounding box center [316, 136] width 177 height 19
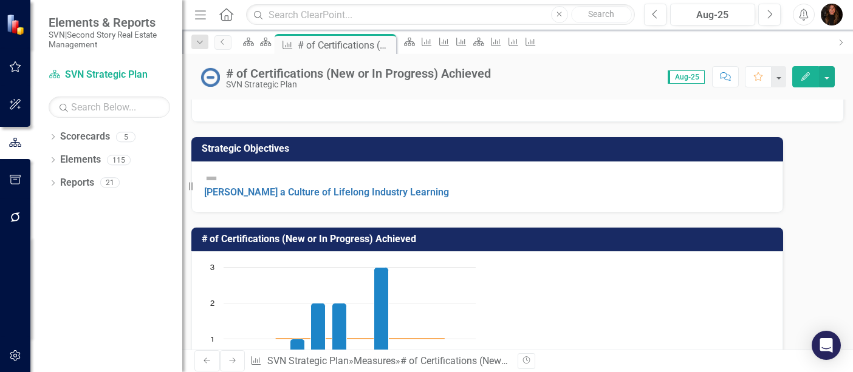
scroll to position [481, 0]
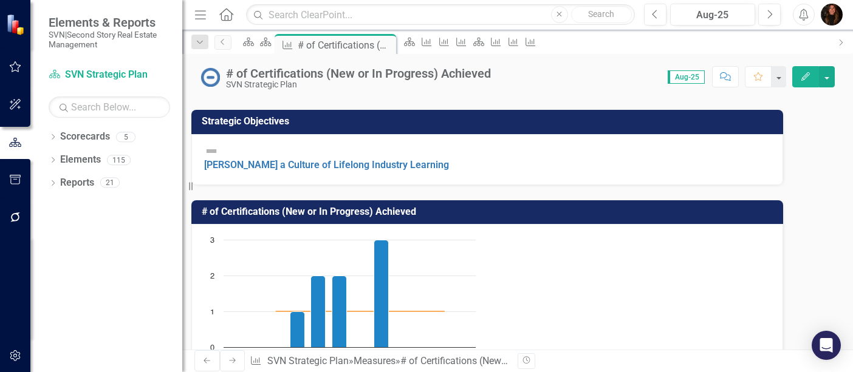
type textarea "2"
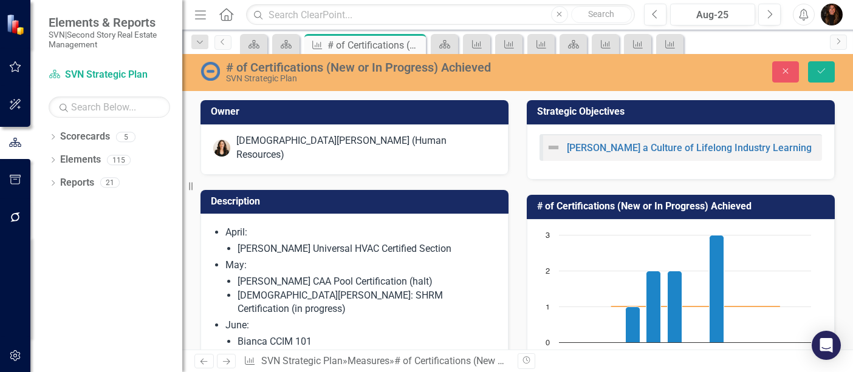
scroll to position [481, 0]
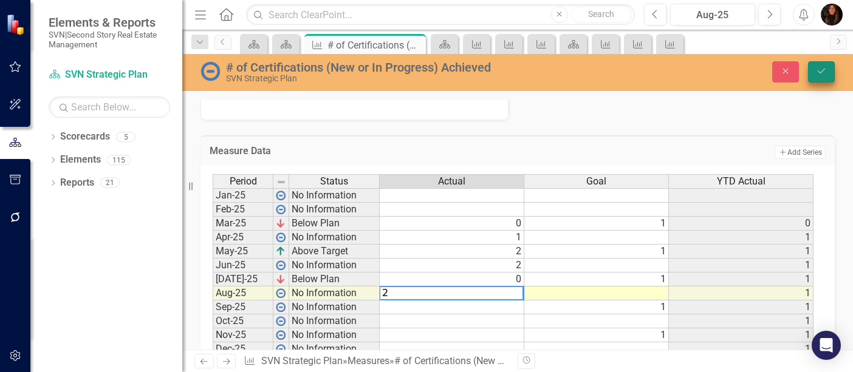
type textarea "2"
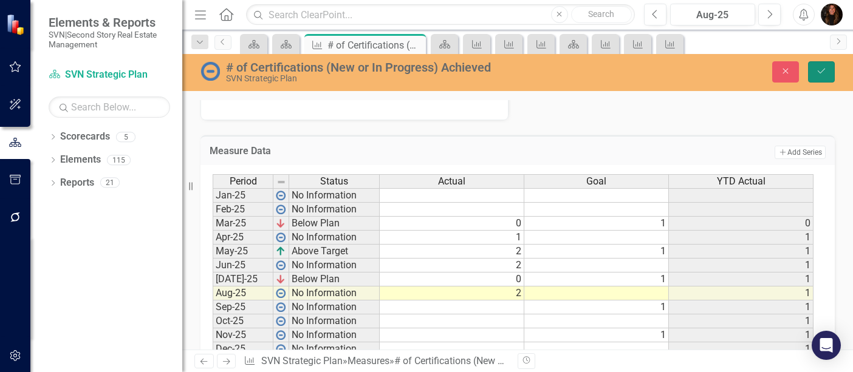
click at [825, 67] on icon "Save" at bounding box center [821, 71] width 11 height 9
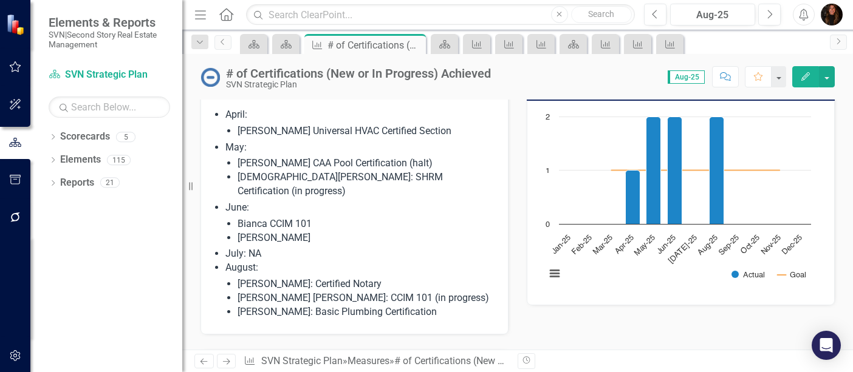
scroll to position [112, 0]
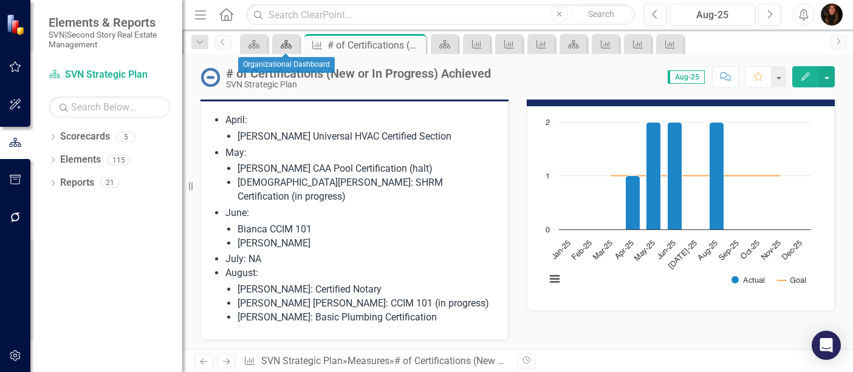
click at [285, 46] on icon "Scorecard" at bounding box center [286, 44] width 12 height 10
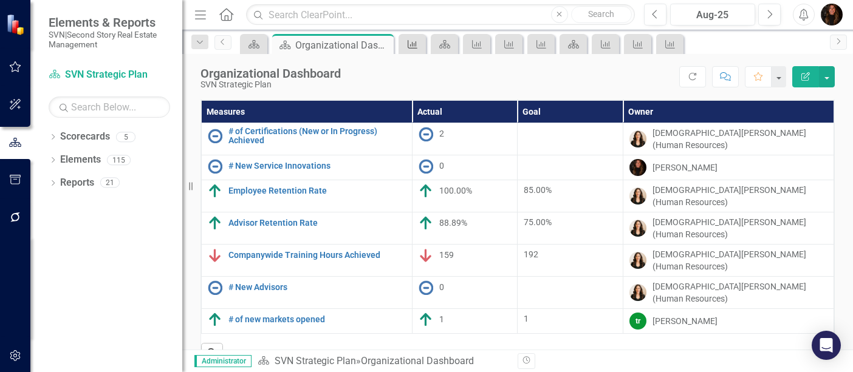
click at [410, 44] on icon "Measure" at bounding box center [413, 44] width 12 height 10
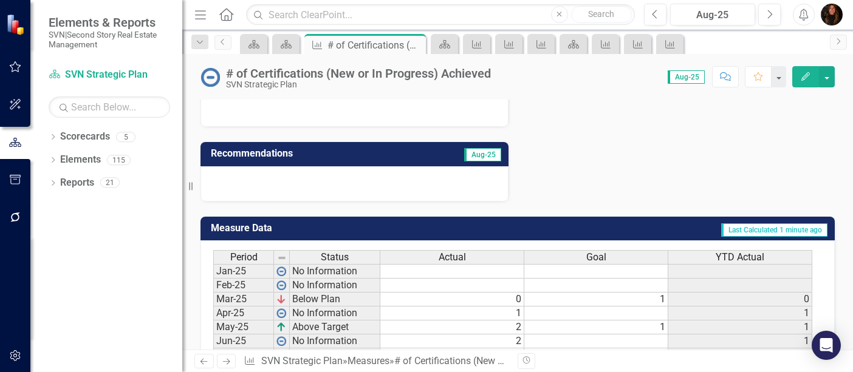
scroll to position [497, 0]
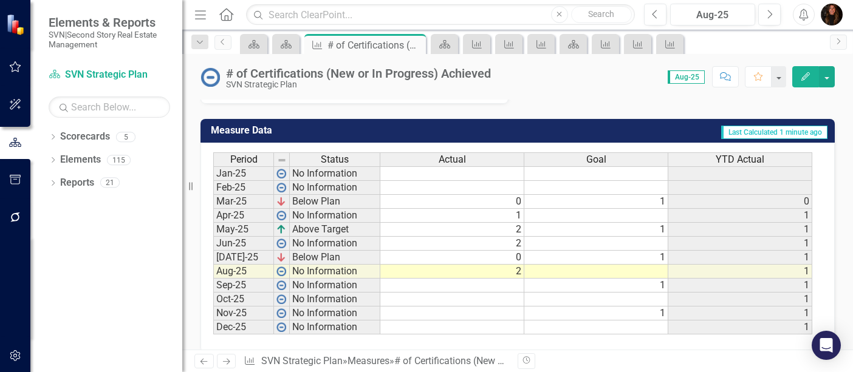
click at [655, 209] on td at bounding box center [596, 216] width 144 height 14
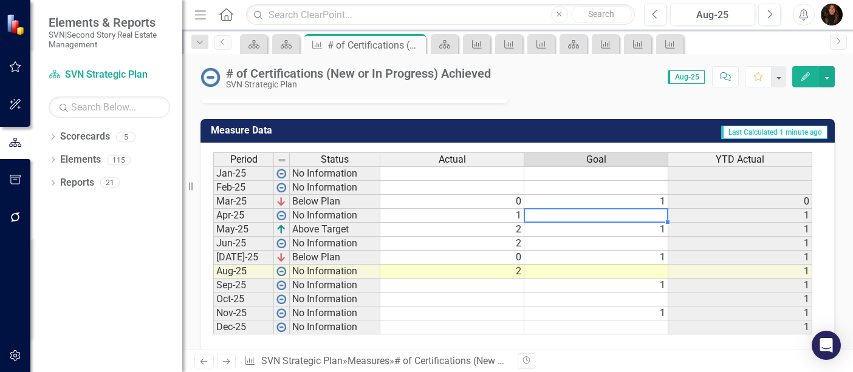
click at [654, 237] on td at bounding box center [596, 244] width 144 height 14
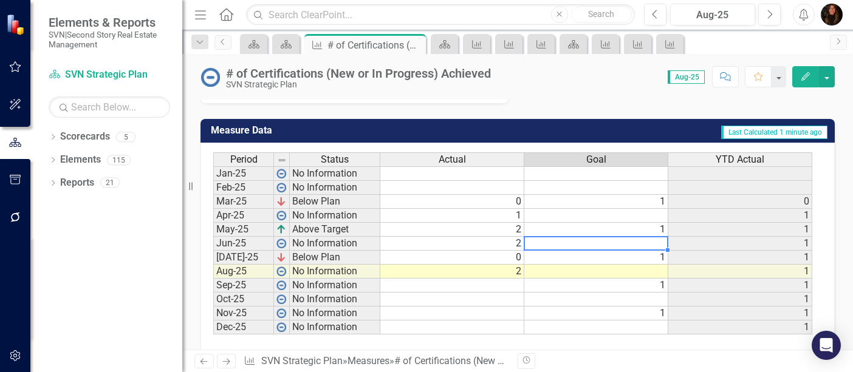
click at [653, 265] on td at bounding box center [596, 272] width 144 height 14
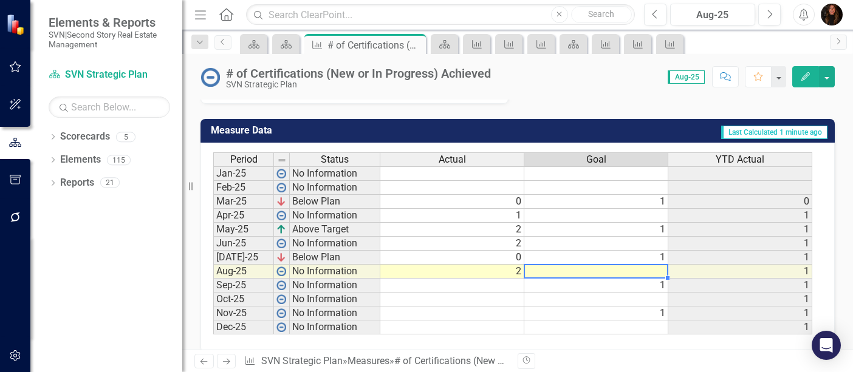
click at [651, 293] on td at bounding box center [596, 300] width 144 height 14
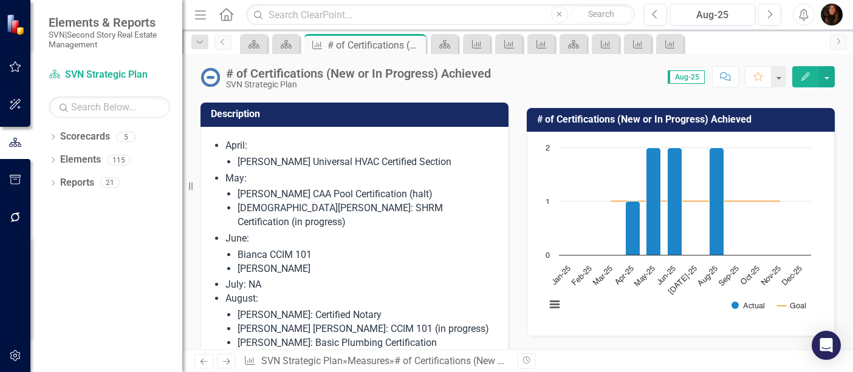
scroll to position [0, 0]
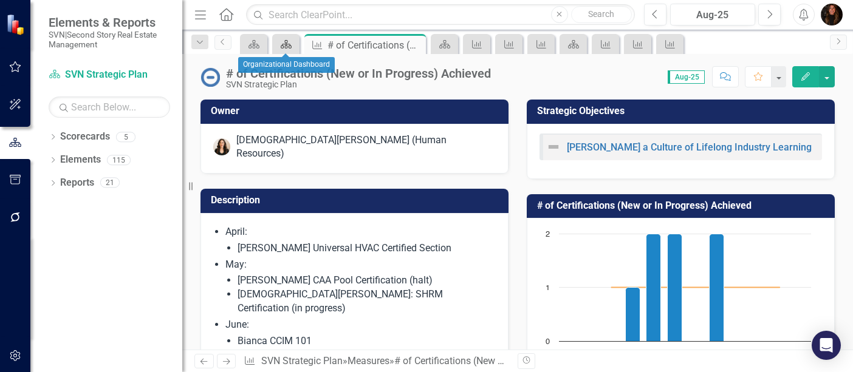
click at [286, 46] on icon "Scorecard" at bounding box center [286, 44] width 12 height 10
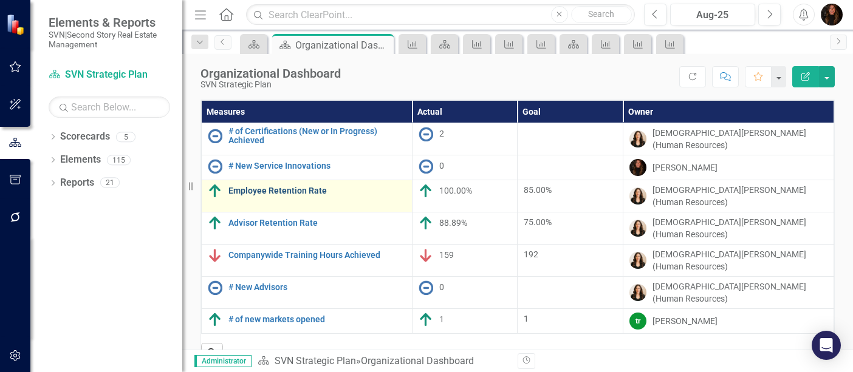
click at [280, 187] on link "Employee Retention Rate" at bounding box center [316, 191] width 177 height 9
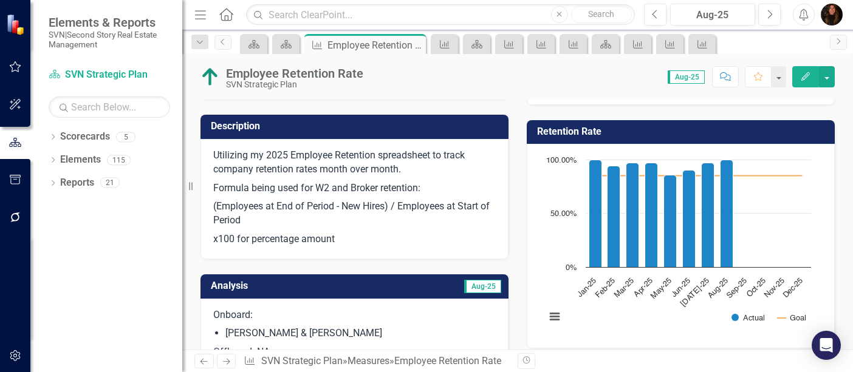
scroll to position [73, 0]
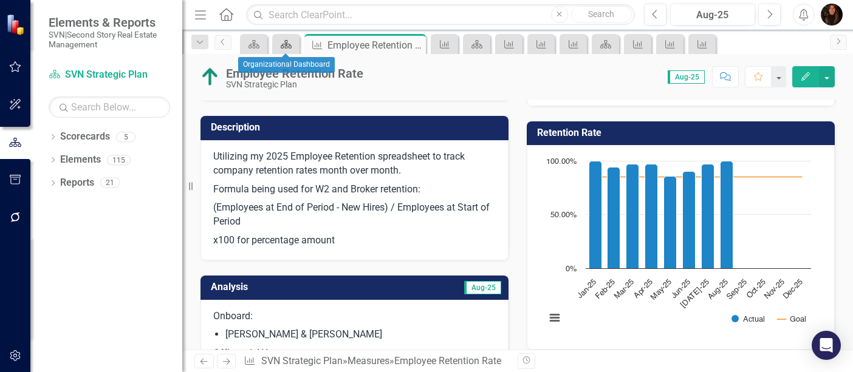
click at [286, 46] on icon "Scorecard" at bounding box center [286, 44] width 12 height 10
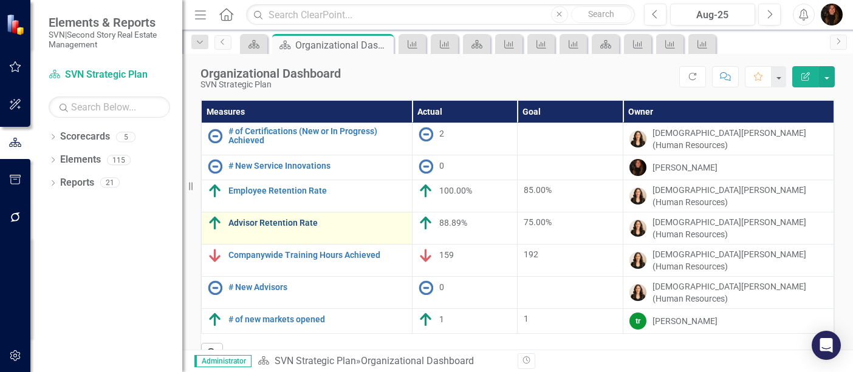
click at [270, 219] on link "Advisor Retention Rate" at bounding box center [316, 223] width 177 height 9
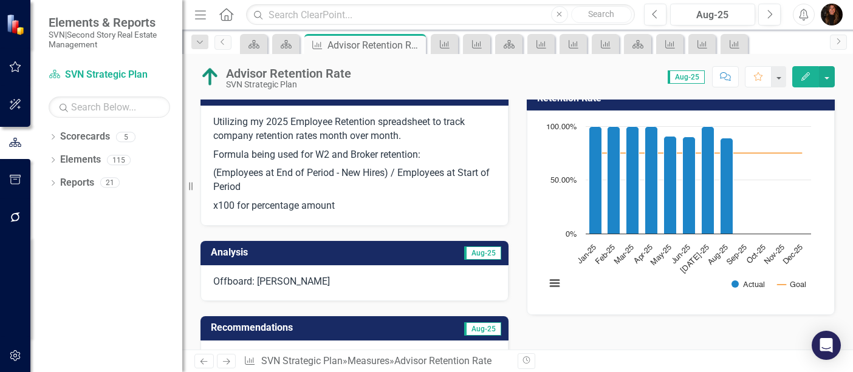
scroll to position [106, 0]
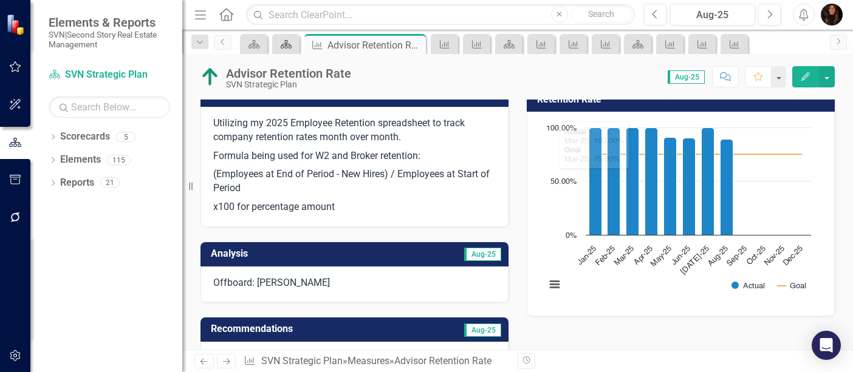
click at [281, 51] on div "Scorecard" at bounding box center [283, 43] width 17 height 15
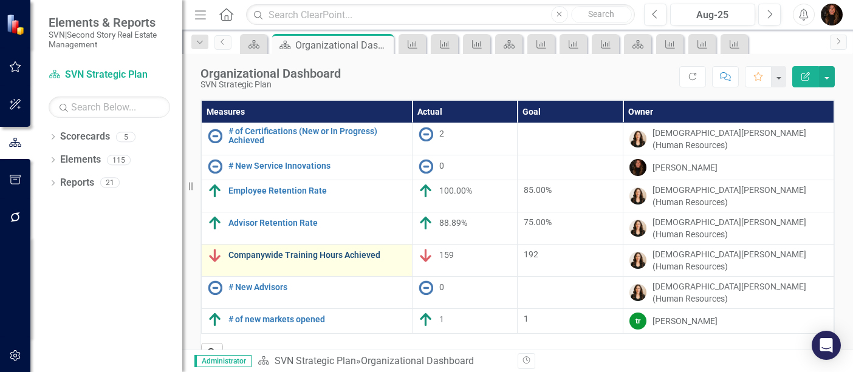
click at [271, 251] on link "Companywide Training Hours Achieved" at bounding box center [316, 255] width 177 height 9
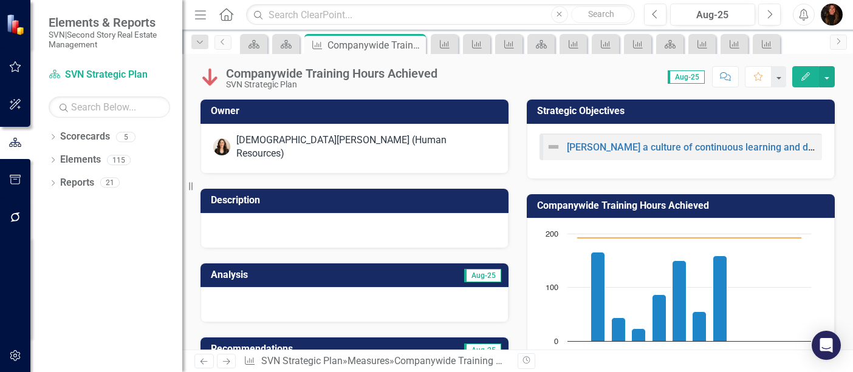
scroll to position [82, 0]
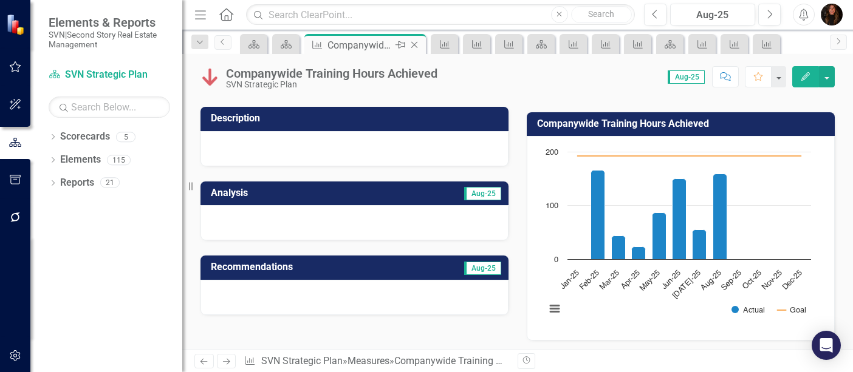
click at [416, 43] on icon at bounding box center [414, 45] width 7 height 7
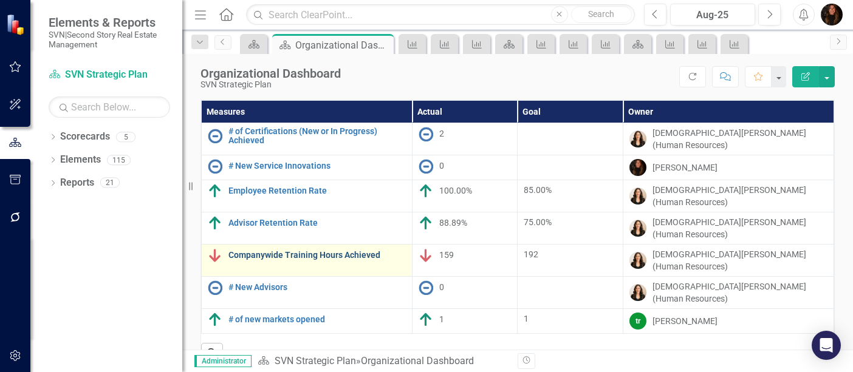
click at [309, 251] on link "Companywide Training Hours Achieved" at bounding box center [316, 255] width 177 height 9
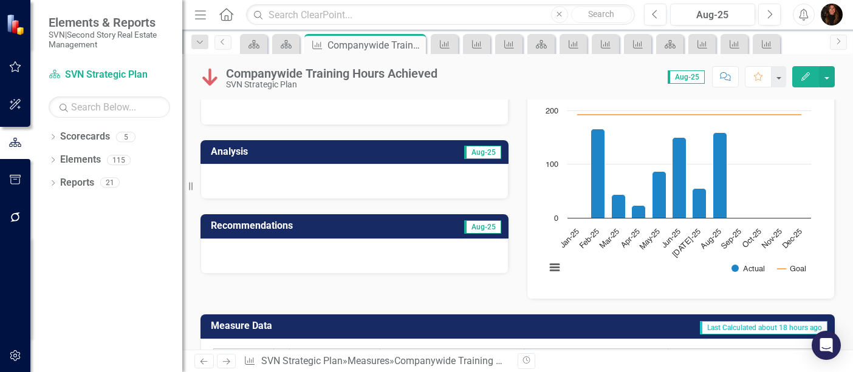
scroll to position [95, 0]
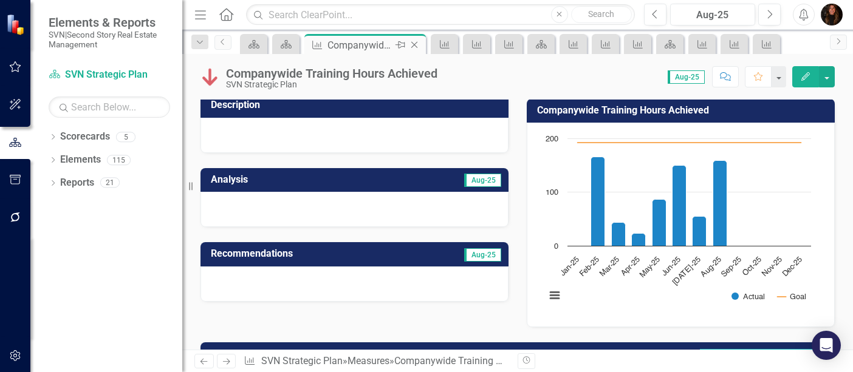
click at [414, 46] on icon "Close" at bounding box center [414, 45] width 12 height 10
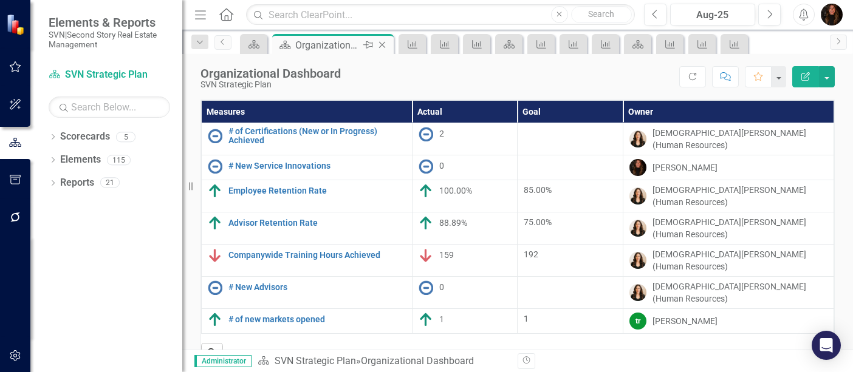
click at [296, 47] on div "Organizational Dashboard" at bounding box center [327, 45] width 65 height 15
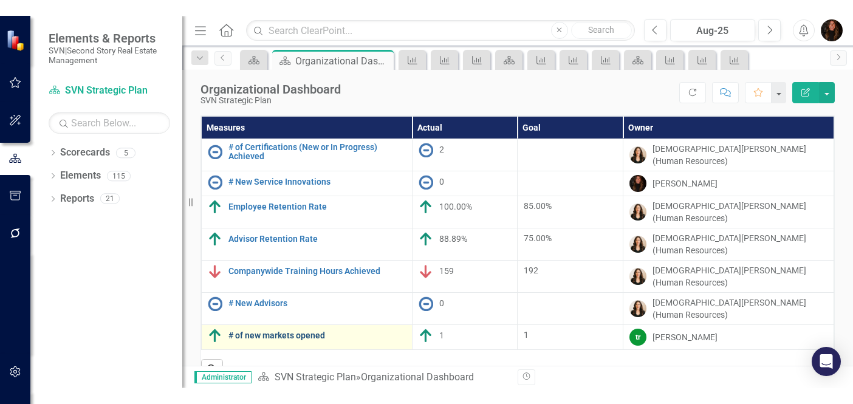
scroll to position [24, 0]
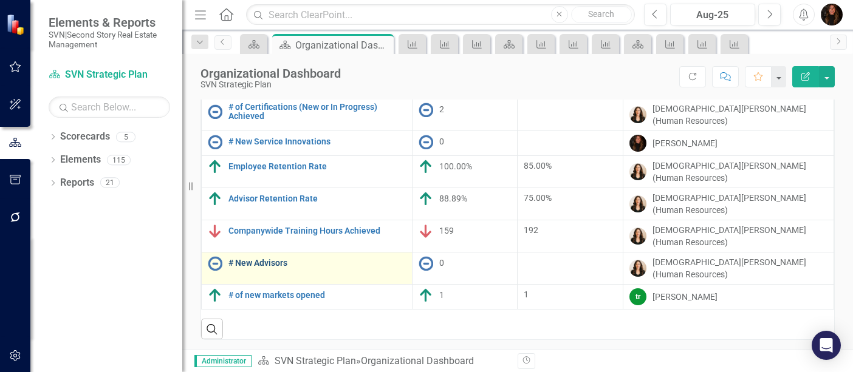
click at [258, 259] on link "# New Advisors" at bounding box center [316, 263] width 177 height 9
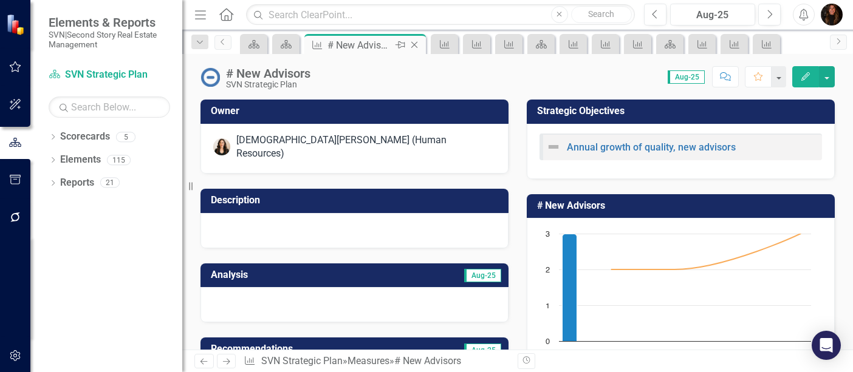
click at [417, 44] on icon "Close" at bounding box center [414, 45] width 12 height 10
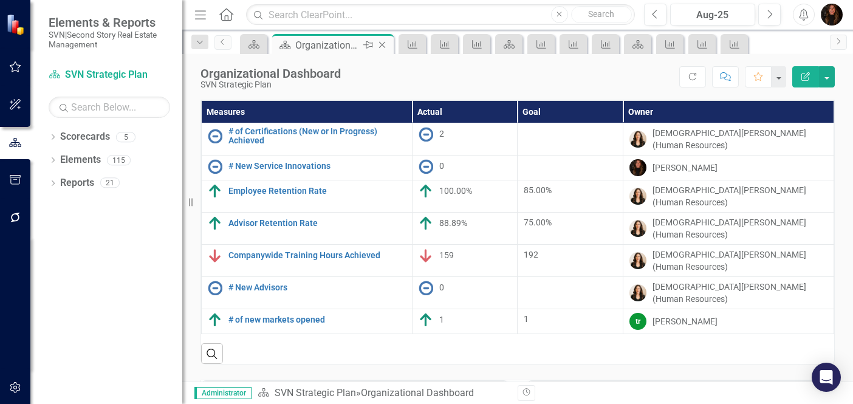
click at [384, 44] on icon "Close" at bounding box center [382, 45] width 12 height 10
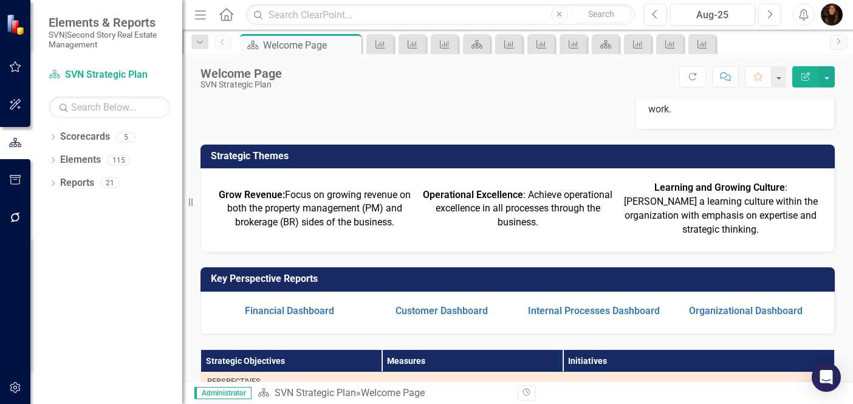
scroll to position [134, 0]
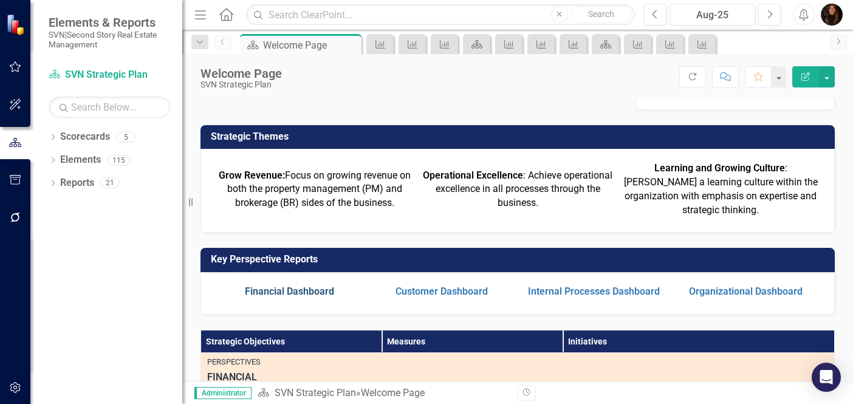
click at [276, 291] on link "Financial Dashboard" at bounding box center [289, 292] width 89 height 12
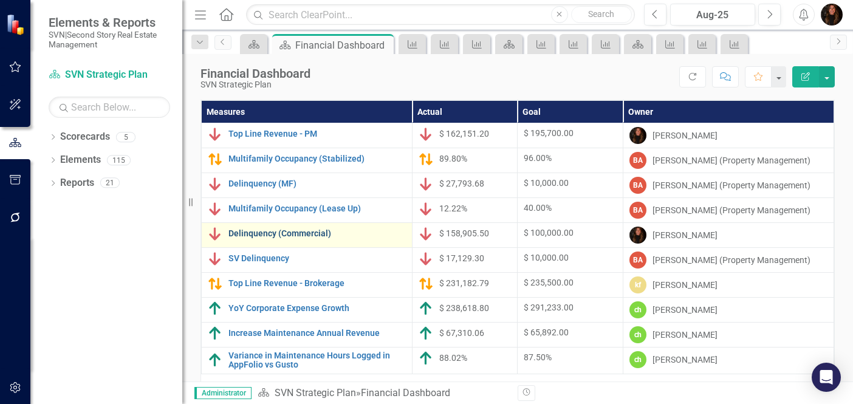
click at [278, 236] on link "Delinquency (Commercial)" at bounding box center [316, 233] width 177 height 9
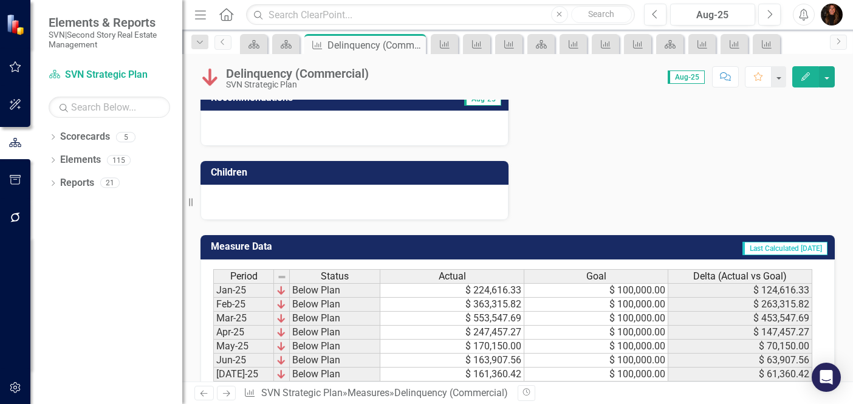
scroll to position [1111, 0]
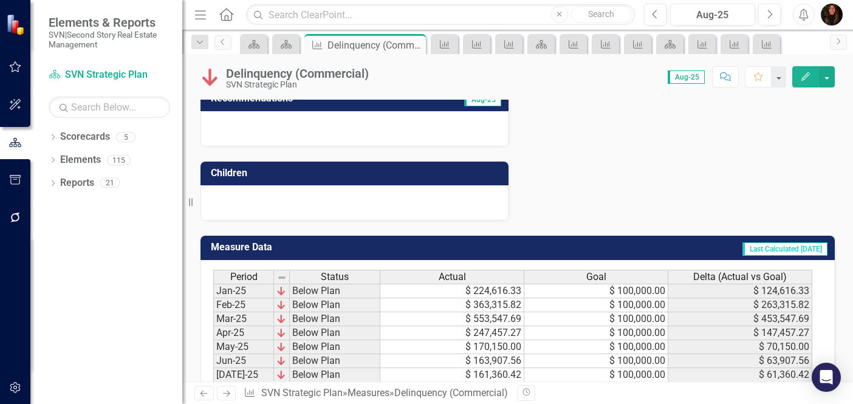
click at [378, 21] on td "Aug-25" at bounding box center [428, 11] width 148 height 20
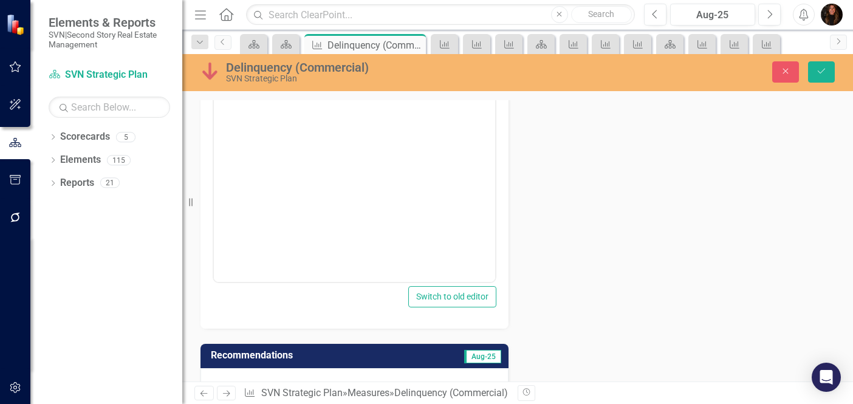
scroll to position [0, 0]
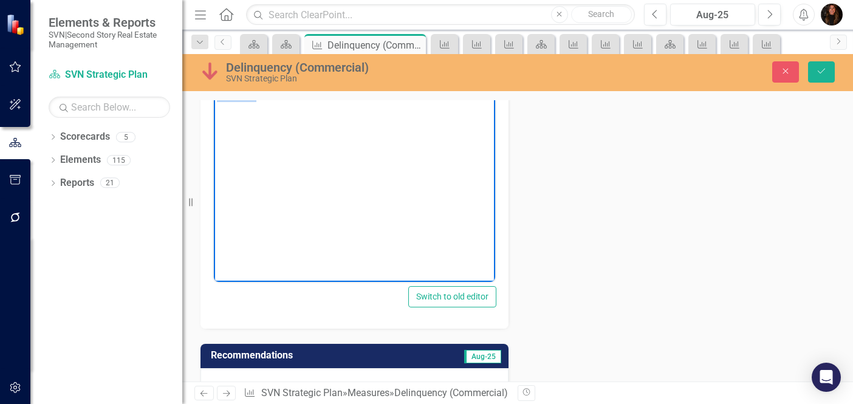
drag, startPoint x: 277, startPoint y: 94, endPoint x: 214, endPoint y: 81, distance: 64.5
click at [214, 81] on body "early in the month to be reporting this so definitely higher than we'd like." at bounding box center [354, 161] width 281 height 182
click at [828, 70] on button "Save" at bounding box center [821, 71] width 27 height 21
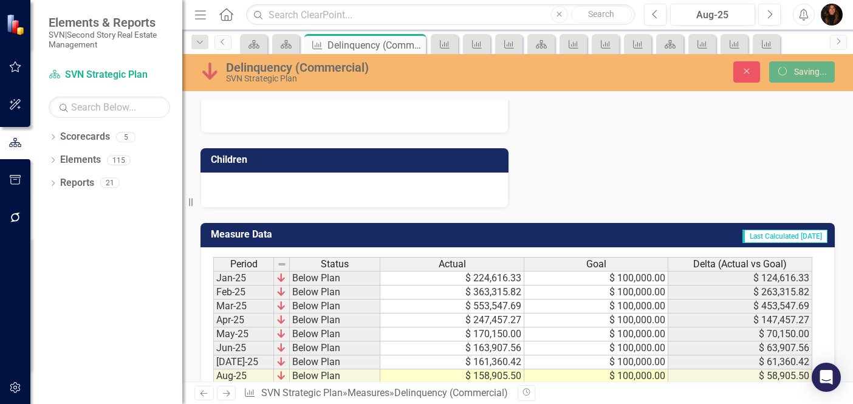
click at [397, 91] on h3 "Recommendations" at bounding box center [310, 85] width 199 height 11
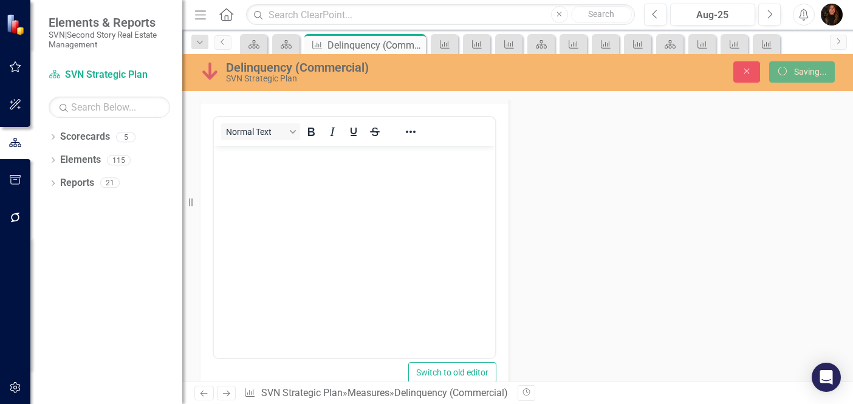
click at [315, 179] on body "Rich Text Area. Press ALT-0 for help." at bounding box center [354, 236] width 281 height 182
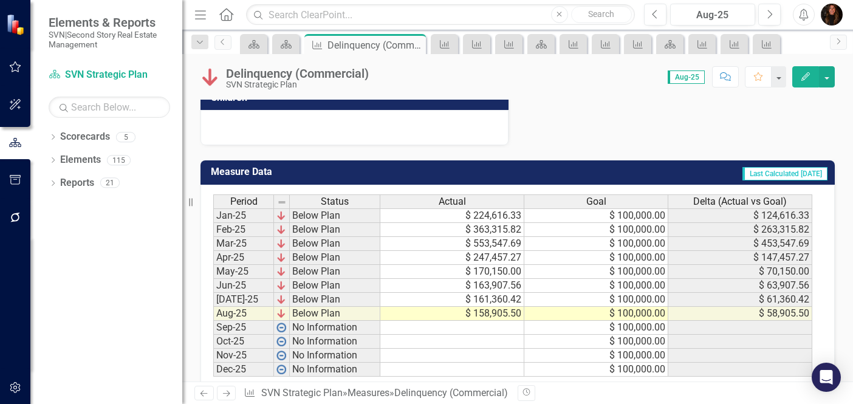
scroll to position [1173, 0]
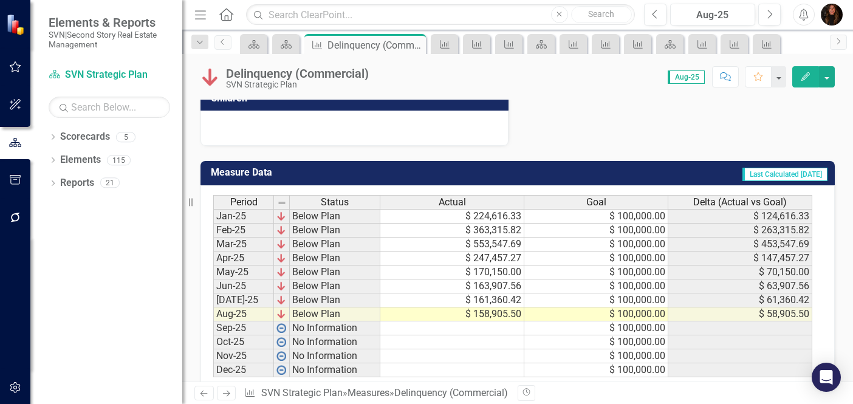
click at [307, 34] on td "Recommendations" at bounding box center [310, 24] width 199 height 20
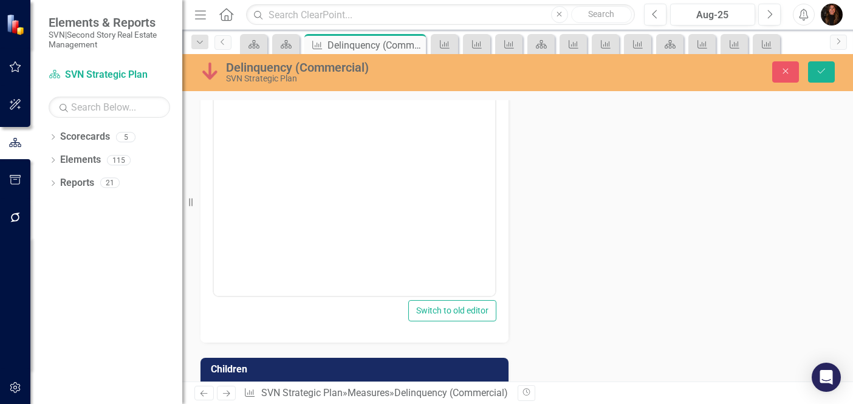
scroll to position [0, 0]
click at [289, 101] on body "in 2026 move" at bounding box center [354, 174] width 281 height 182
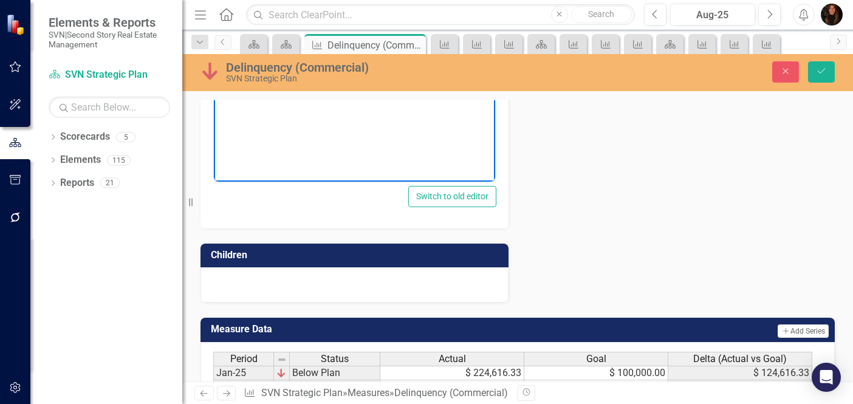
scroll to position [1355, 0]
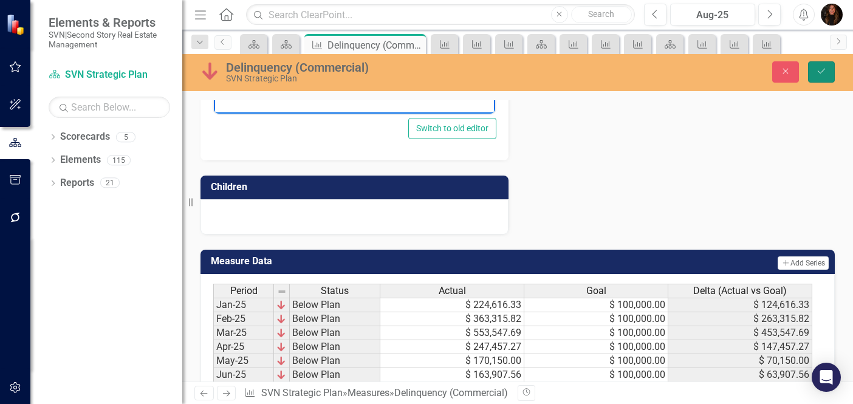
click at [818, 80] on button "Save" at bounding box center [821, 71] width 27 height 21
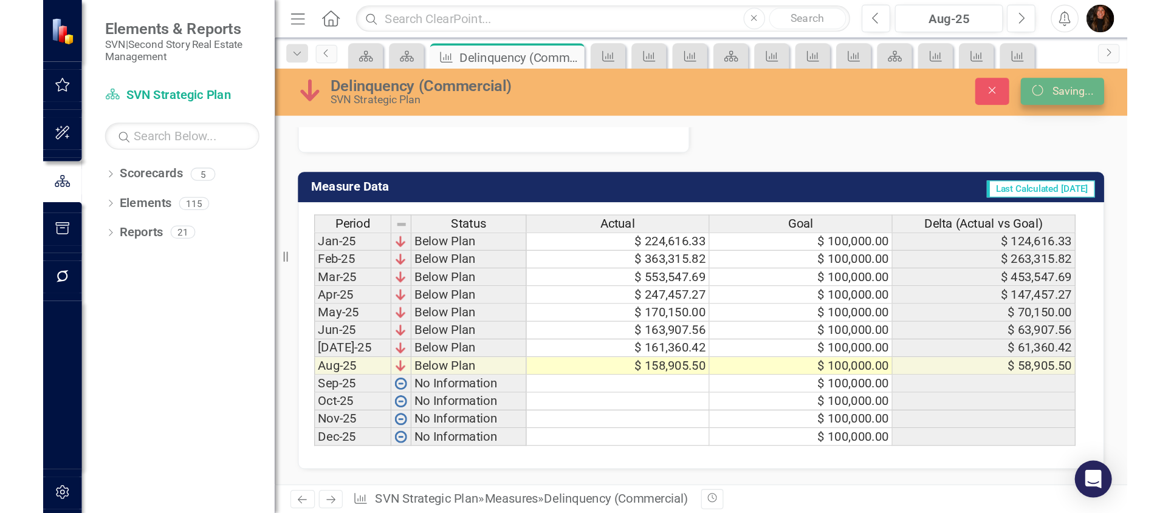
scroll to position [1348, 0]
